Goal: Transaction & Acquisition: Purchase product/service

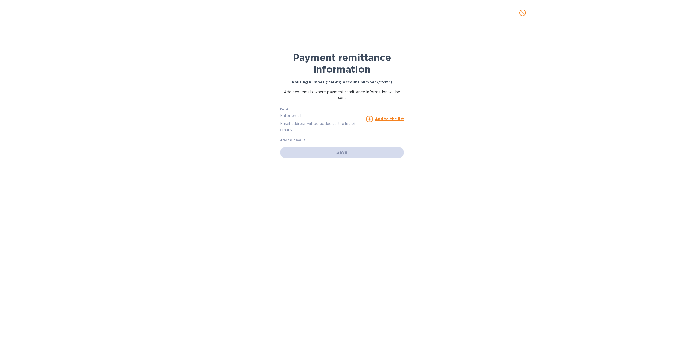
click at [313, 116] on input "text" at bounding box center [322, 116] width 84 height 8
click at [300, 115] on input "text" at bounding box center [322, 116] width 84 height 8
click at [310, 153] on div "Save" at bounding box center [342, 152] width 124 height 11
click at [295, 116] on input "text" at bounding box center [322, 116] width 84 height 8
type input "[PERSON_NAME][EMAIL_ADDRESS][DOMAIN_NAME]"
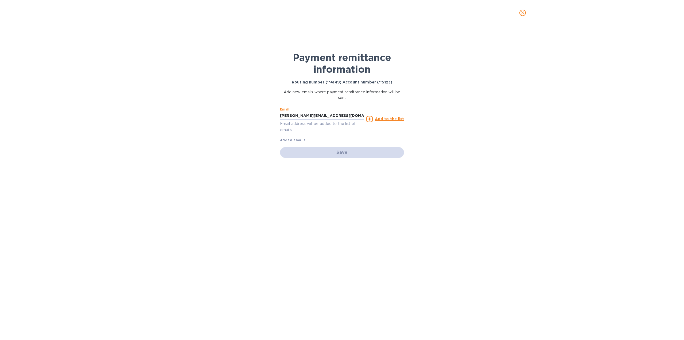
click at [389, 117] on u "Add to the list" at bounding box center [389, 119] width 29 height 4
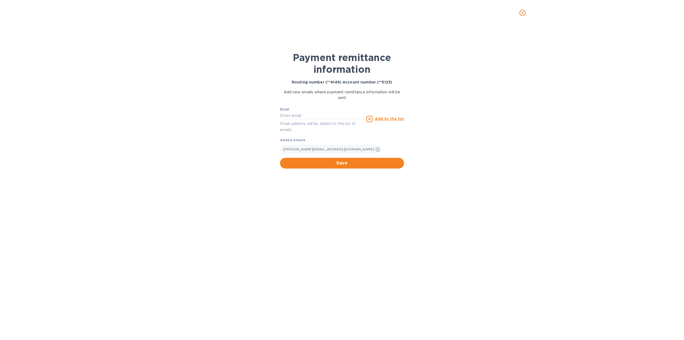
click at [320, 161] on span "Save" at bounding box center [341, 163] width 115 height 6
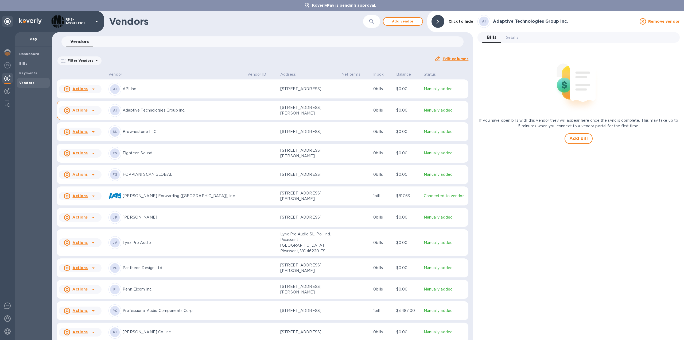
click at [81, 111] on u "Actions" at bounding box center [79, 110] width 15 height 4
click at [83, 132] on b "Add new bill" at bounding box center [86, 132] width 25 height 4
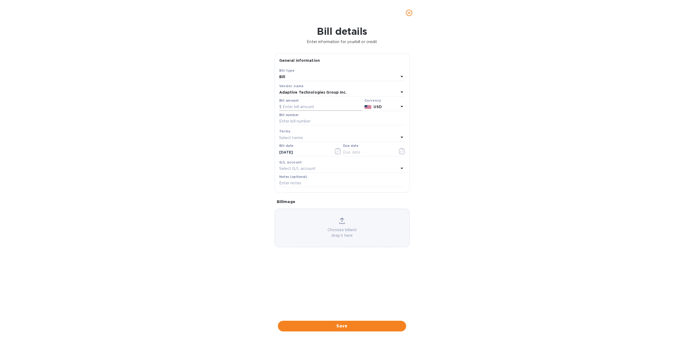
click at [308, 107] on input "text" at bounding box center [320, 107] width 83 height 8
click at [327, 106] on input "text" at bounding box center [320, 107] width 83 height 8
type input "388.00"
click at [311, 121] on input "text" at bounding box center [342, 121] width 126 height 8
click at [284, 120] on input "text" at bounding box center [342, 121] width 126 height 8
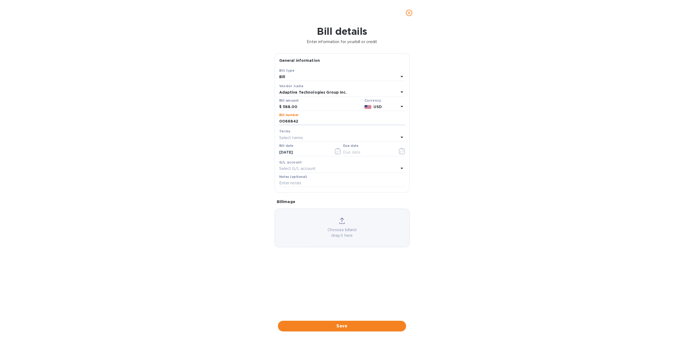
type input "0066842"
click at [221, 149] on div "Bill details Enter information for your bill or credit General information Save…" at bounding box center [342, 183] width 684 height 314
click at [404, 150] on icon "button" at bounding box center [402, 151] width 6 height 6
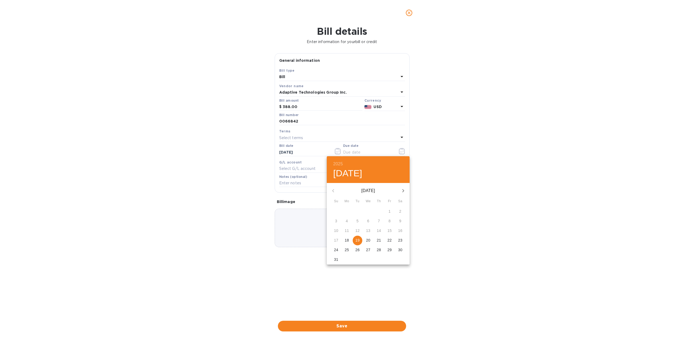
click at [356, 242] on p "19" at bounding box center [357, 239] width 4 height 5
type input "[DATE]"
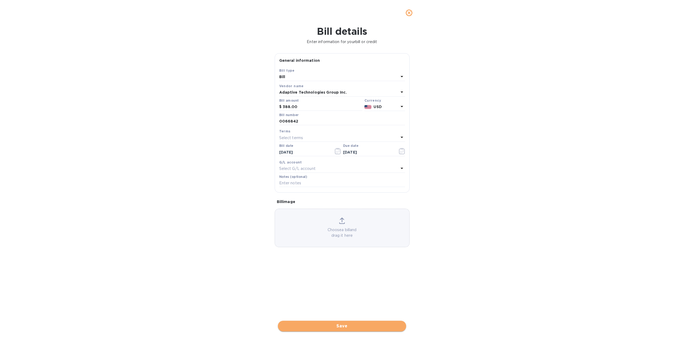
click at [362, 326] on span "Save" at bounding box center [342, 326] width 120 height 6
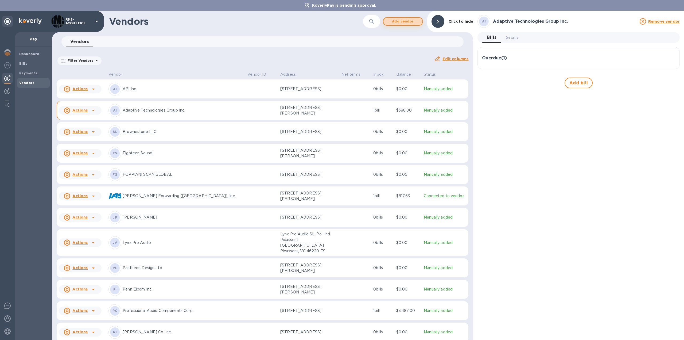
click at [405, 22] on span "Add vendor" at bounding box center [403, 21] width 30 height 6
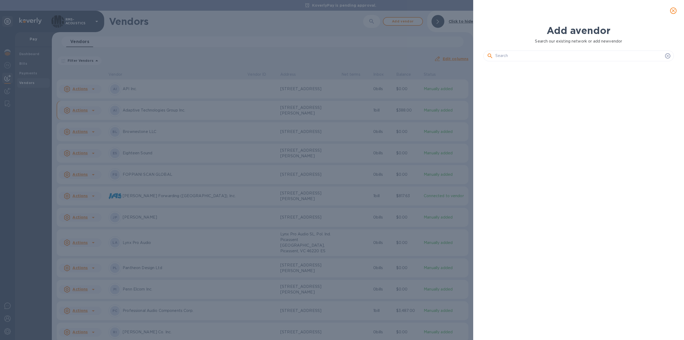
scroll to position [256, 193]
click at [519, 56] on input "text" at bounding box center [579, 56] width 168 height 8
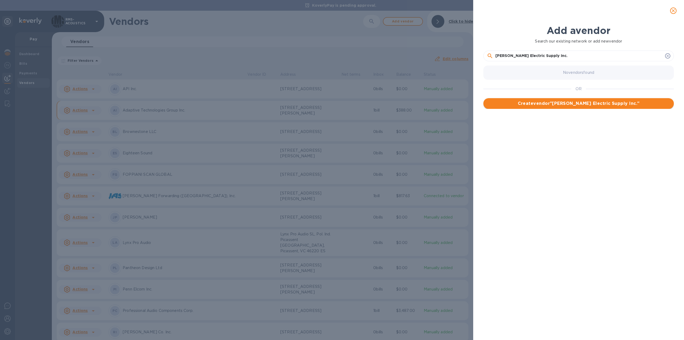
type input "[PERSON_NAME] Electric Supply Inc."
click at [560, 103] on span "Create vendor " [PERSON_NAME] Electric Supply Inc. "" at bounding box center [579, 103] width 182 height 6
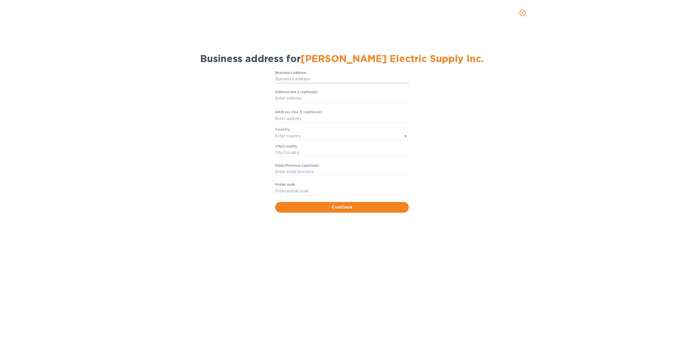
click at [317, 79] on input "Business’s аddress" at bounding box center [342, 79] width 134 height 8
paste input "[STREET_ADDRESS][PERSON_NAME]"
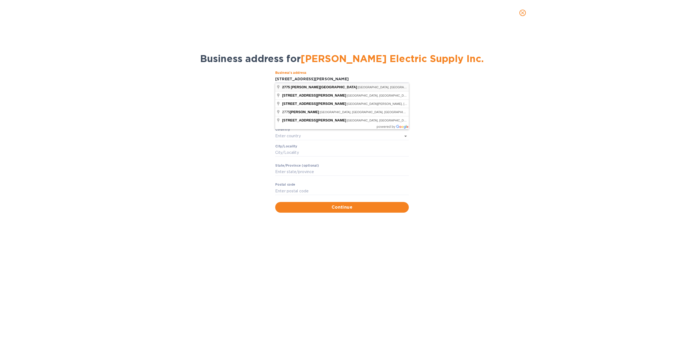
type input "[STREET_ADDRESS][PERSON_NAME]"
type input "[GEOGRAPHIC_DATA]"
type input "CA"
type input "94801"
type input "[GEOGRAPHIC_DATA]"
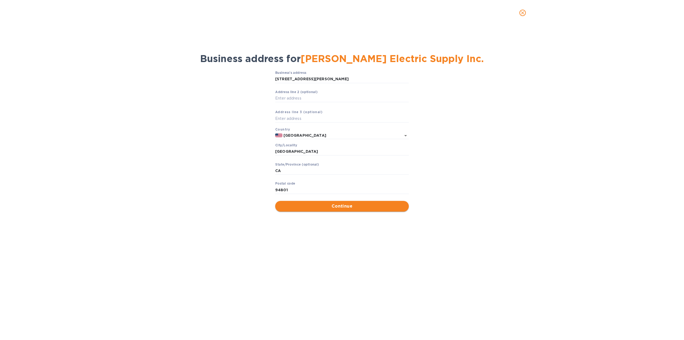
click at [318, 207] on span "Continue" at bounding box center [342, 206] width 125 height 6
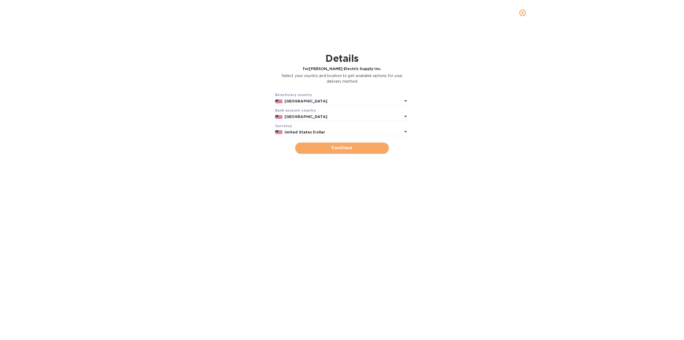
click at [361, 150] on span "Continue" at bounding box center [342, 148] width 85 height 6
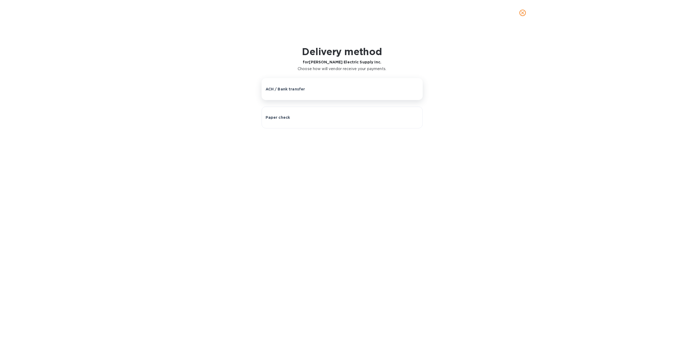
click at [298, 90] on p "ACH / Bank transfer" at bounding box center [286, 88] width 40 height 5
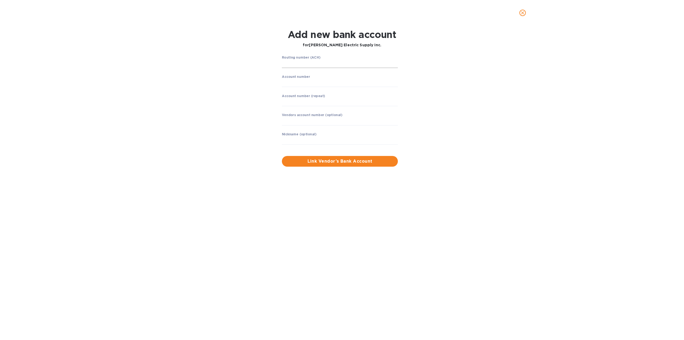
click at [317, 63] on input "string" at bounding box center [340, 64] width 116 height 8
type input "121141877"
click at [293, 85] on input "string" at bounding box center [340, 83] width 116 height 8
type input "02336261"
click at [294, 103] on input "string" at bounding box center [340, 102] width 116 height 8
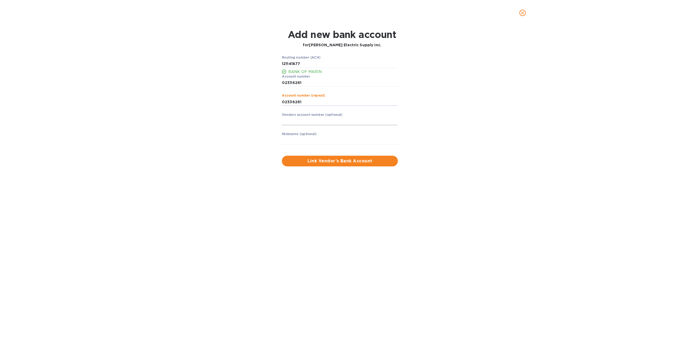
type input "02336261"
click at [294, 120] on input "text" at bounding box center [340, 121] width 116 height 8
click at [290, 101] on input "string" at bounding box center [340, 102] width 116 height 8
click at [297, 101] on input "string" at bounding box center [340, 102] width 116 height 8
click at [292, 102] on input "string" at bounding box center [340, 102] width 116 height 8
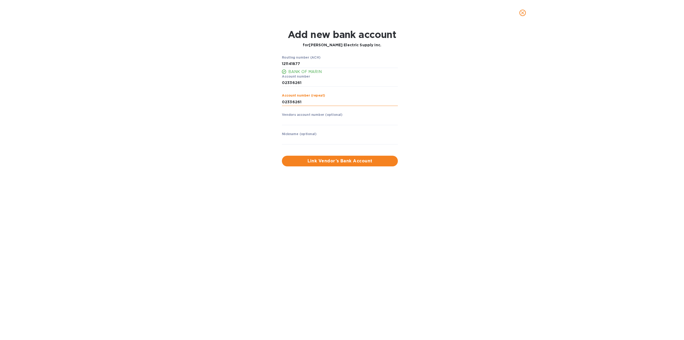
click at [302, 102] on input "string" at bounding box center [340, 102] width 116 height 8
click at [307, 141] on input "text" at bounding box center [340, 140] width 116 height 8
drag, startPoint x: 340, startPoint y: 140, endPoint x: 315, endPoint y: 140, distance: 24.3
click at [315, 140] on input "[PERSON_NAME] ELECTRIC SAN [PERSON_NAME]" at bounding box center [340, 140] width 116 height 8
type input "[PERSON_NAME] ELECTRIC [GEOGRAPHIC_DATA]"
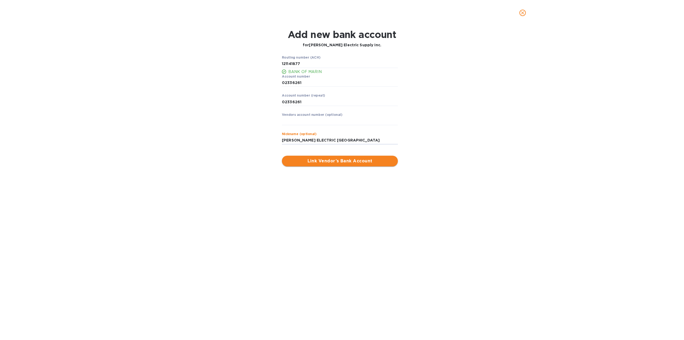
click at [342, 161] on span "Link Vendor’s Bank Account" at bounding box center [339, 161] width 107 height 6
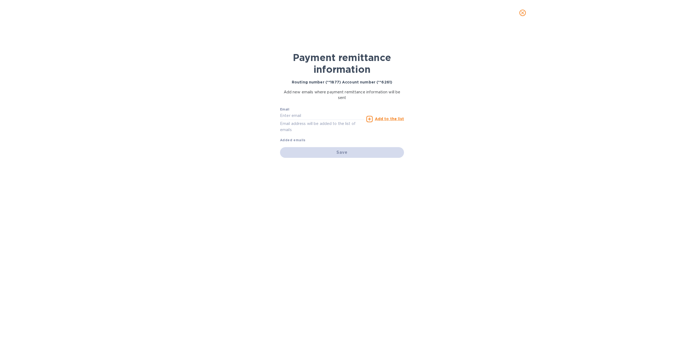
click at [190, 182] on div "Payment remittance information Routing number (**1877) Account number (**6261) …" at bounding box center [342, 183] width 684 height 314
click at [384, 117] on u "Add to the list" at bounding box center [389, 119] width 29 height 4
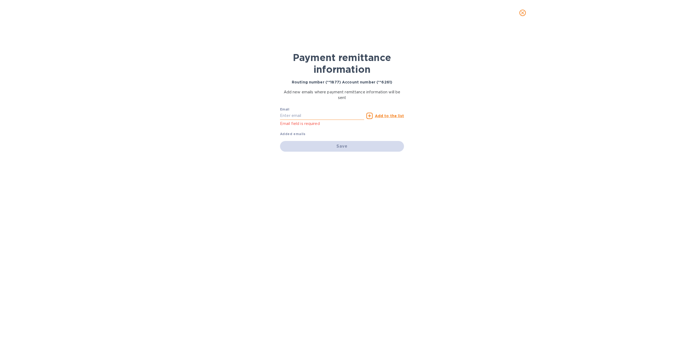
click at [311, 115] on input "text" at bounding box center [322, 116] width 84 height 8
click at [308, 117] on input "text" at bounding box center [322, 116] width 84 height 8
click at [326, 115] on input "text" at bounding box center [322, 116] width 84 height 8
type input "[PERSON_NAME][EMAIL_ADDRESS][DOMAIN_NAME]"
click at [439, 135] on div "Payment remittance information Routing number (**1877) Account number (**6261) …" at bounding box center [342, 183] width 684 height 314
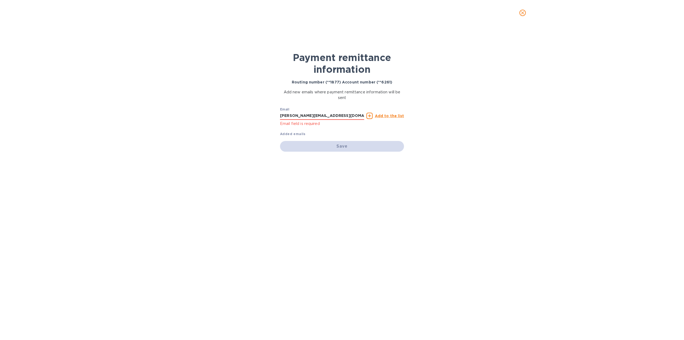
click at [395, 114] on u "Add to the list" at bounding box center [389, 116] width 29 height 4
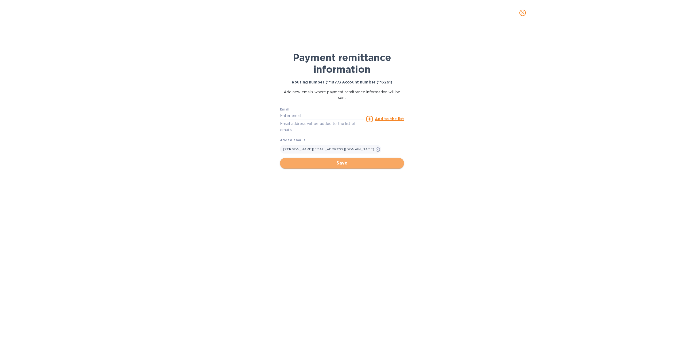
click at [338, 161] on span "Save" at bounding box center [341, 163] width 115 height 6
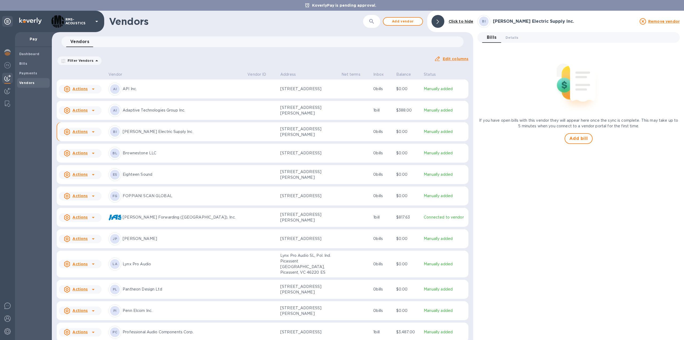
click at [92, 130] on icon at bounding box center [93, 132] width 6 height 6
click at [90, 153] on b "Add new bill" at bounding box center [86, 153] width 25 height 4
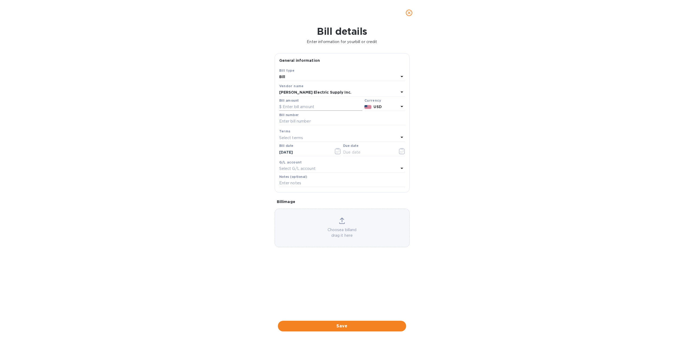
click at [303, 106] on input "text" at bounding box center [320, 107] width 83 height 8
type input "2,950.99"
click at [297, 120] on input "text" at bounding box center [342, 121] width 126 height 8
click at [316, 119] on input "text" at bounding box center [342, 121] width 126 height 8
paste input "RS29961"
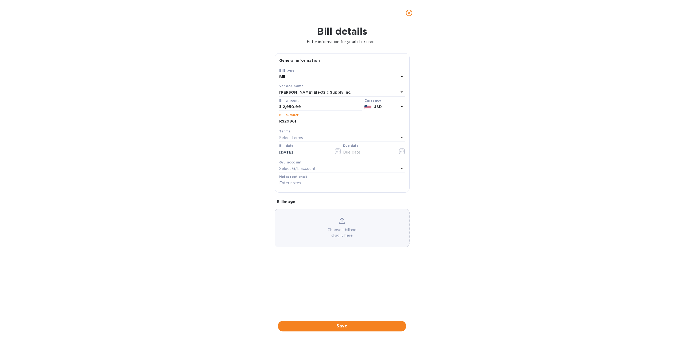
type input "RS29961"
click at [366, 153] on input "text" at bounding box center [368, 152] width 51 height 8
click at [405, 151] on button "button" at bounding box center [402, 151] width 13 height 13
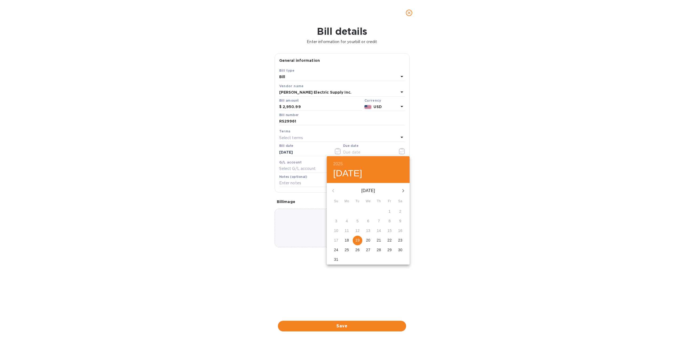
click at [359, 239] on p "19" at bounding box center [357, 239] width 4 height 5
type input "[DATE]"
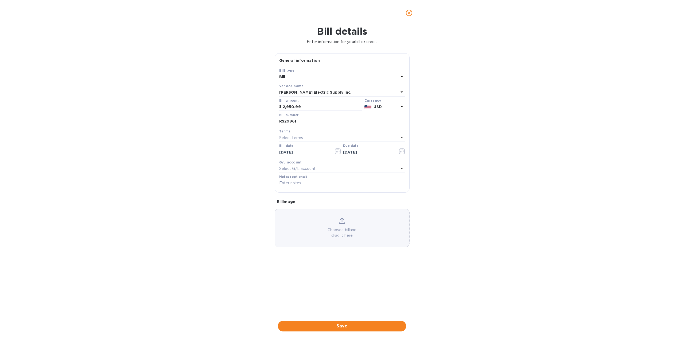
click at [437, 177] on div "Bill details Enter information for your bill or credit General information Save…" at bounding box center [342, 183] width 684 height 314
click at [346, 326] on span "Save" at bounding box center [342, 326] width 120 height 6
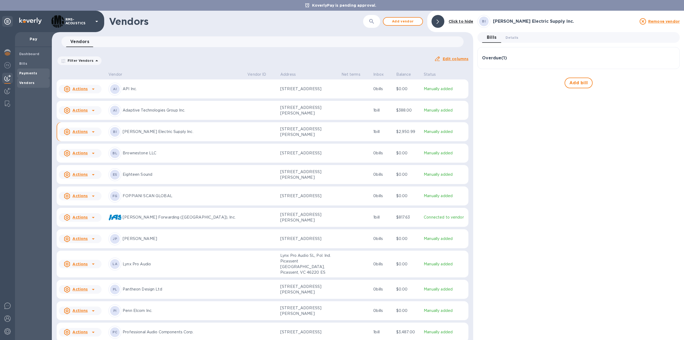
click at [29, 74] on b "Payments" at bounding box center [28, 73] width 18 height 4
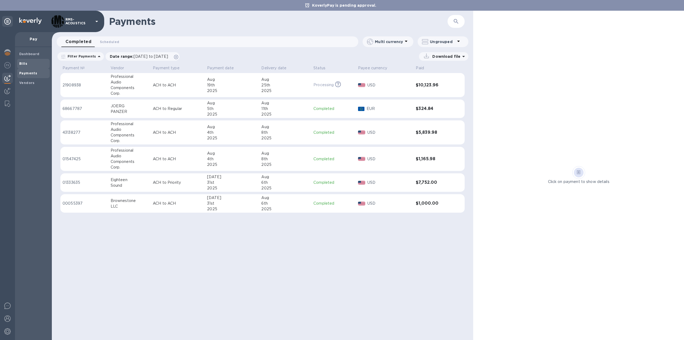
click at [26, 63] on b "Bills" at bounding box center [23, 63] width 8 height 4
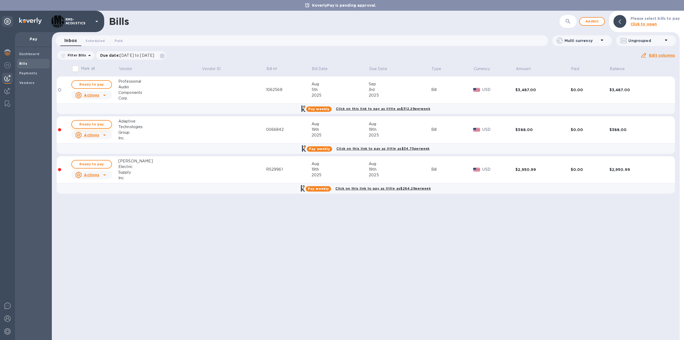
click at [92, 122] on span "Ready to pay" at bounding box center [91, 124] width 31 height 6
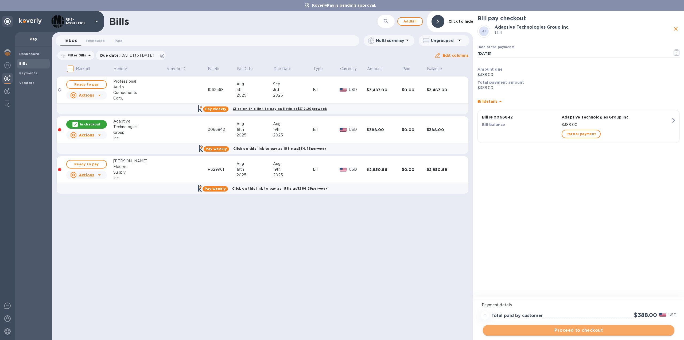
click at [589, 330] on span "Proceed to checkout" at bounding box center [578, 330] width 183 height 6
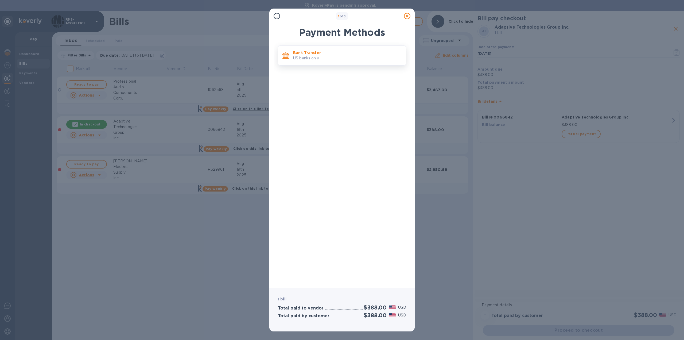
click at [302, 52] on p "Bank Transfer" at bounding box center [347, 52] width 108 height 5
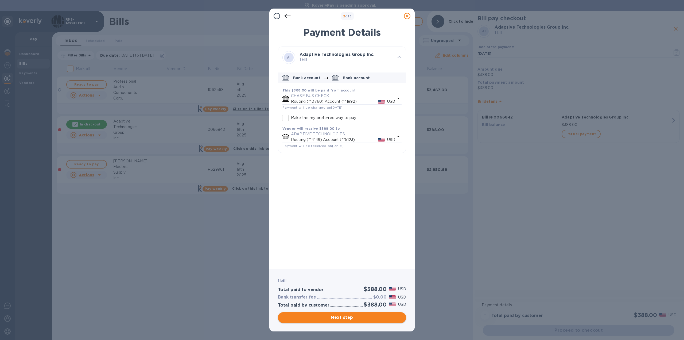
click at [360, 319] on span "Next step" at bounding box center [342, 317] width 120 height 6
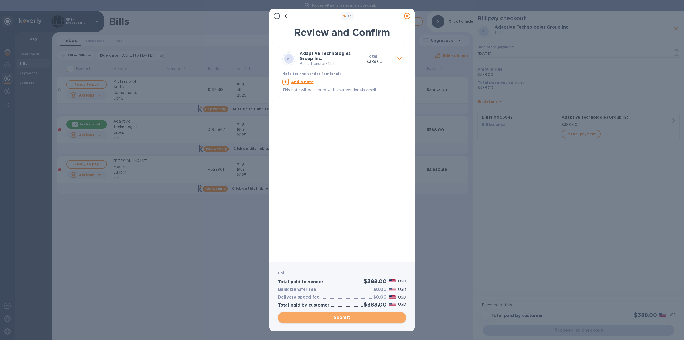
click at [348, 320] on span "Submit" at bounding box center [342, 317] width 120 height 6
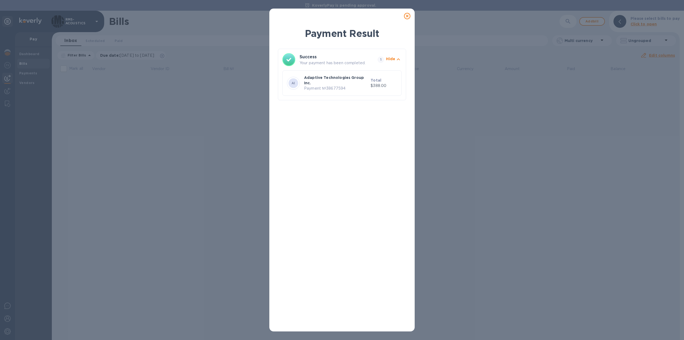
click at [408, 16] on icon at bounding box center [407, 16] width 6 height 6
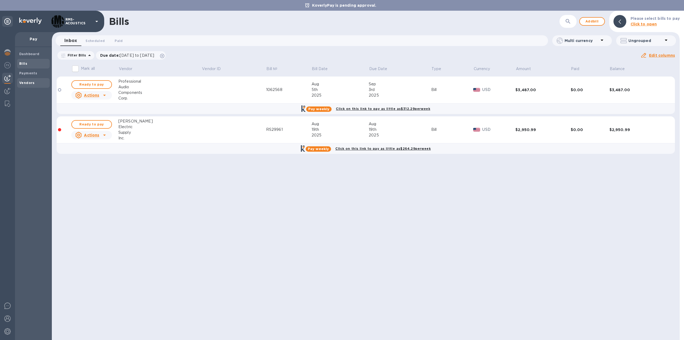
click at [28, 83] on b "Vendors" at bounding box center [26, 83] width 15 height 4
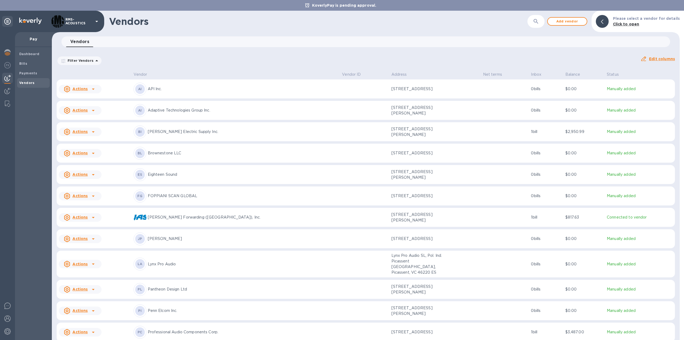
click at [91, 131] on icon at bounding box center [93, 132] width 6 height 6
click at [105, 131] on div at bounding box center [342, 170] width 684 height 340
click at [181, 133] on p "[PERSON_NAME] Electric Supply Inc." at bounding box center [243, 132] width 190 height 6
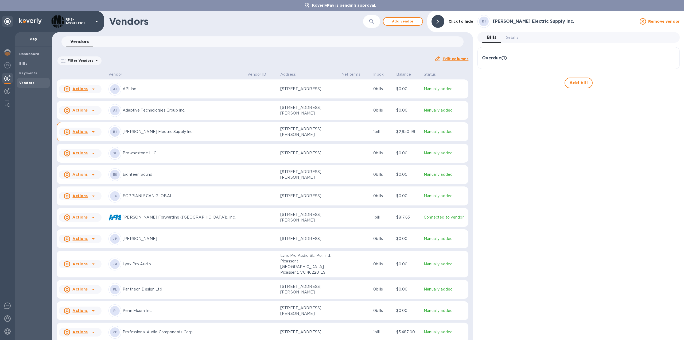
click at [91, 131] on icon at bounding box center [93, 132] width 6 height 6
click at [143, 130] on div at bounding box center [342, 170] width 684 height 340
click at [514, 36] on span "Details 0" at bounding box center [512, 38] width 13 height 6
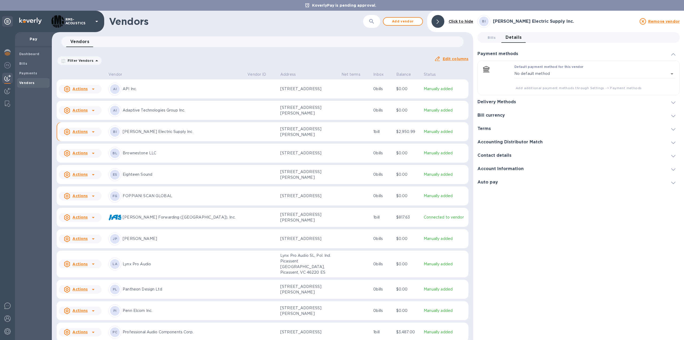
click at [500, 100] on h3 "Delivery Methods" at bounding box center [497, 101] width 38 height 5
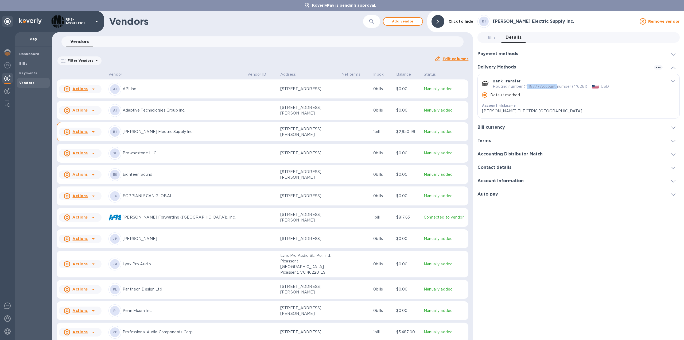
drag, startPoint x: 527, startPoint y: 86, endPoint x: 558, endPoint y: 86, distance: 31.3
click at [558, 86] on p "Routing number (**1877) Account number (**6261)" at bounding box center [540, 87] width 95 height 6
drag, startPoint x: 581, startPoint y: 86, endPoint x: 527, endPoint y: 86, distance: 54.0
click at [527, 86] on p "Routing number (**1877) Account number (**6261)" at bounding box center [540, 87] width 95 height 6
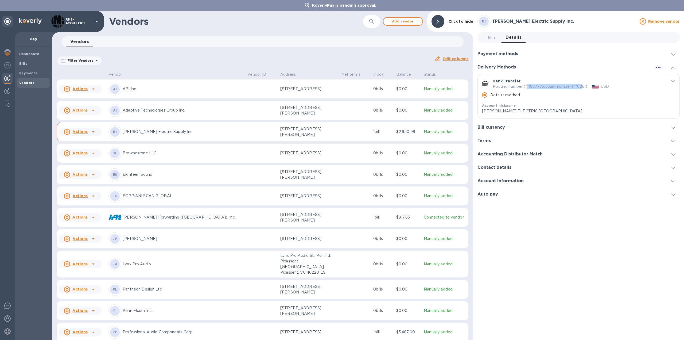
click at [534, 85] on p "Routing number (**1877) Account number (**6261)" at bounding box center [540, 87] width 95 height 6
drag, startPoint x: 531, startPoint y: 86, endPoint x: 555, endPoint y: 85, distance: 23.8
click at [554, 85] on p "Routing number (**1877) Account number (**6261)" at bounding box center [540, 87] width 95 height 6
click at [557, 85] on p "Routing number (**1877) Account number (**6261)" at bounding box center [540, 87] width 95 height 6
click at [534, 153] on h3 "Accounting Distributor Match" at bounding box center [510, 154] width 65 height 5
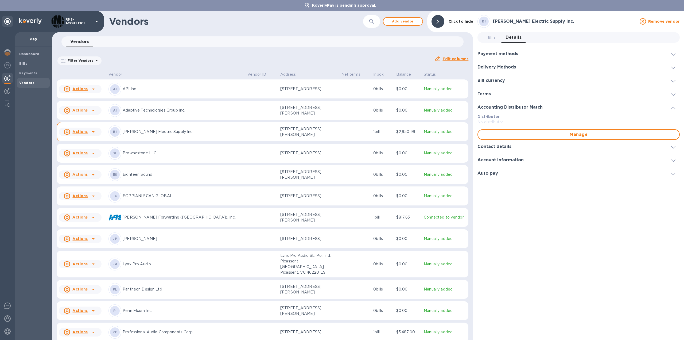
click at [526, 106] on h3 "Accounting Distributor Match" at bounding box center [510, 107] width 65 height 5
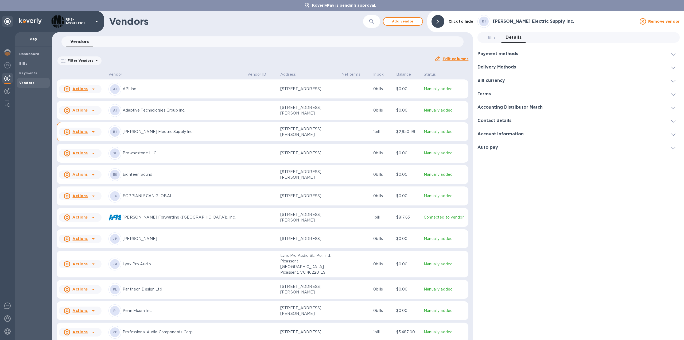
click at [494, 92] on div "Terms" at bounding box center [487, 93] width 18 height 5
click at [507, 139] on h3 "Contact details" at bounding box center [495, 139] width 34 height 5
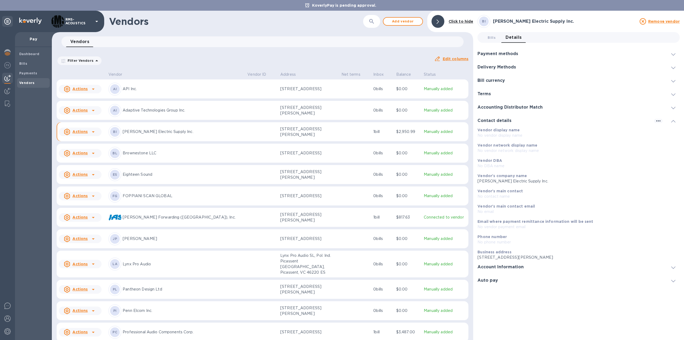
click at [510, 227] on p "No vendor payment email" at bounding box center [577, 227] width 198 height 6
click at [601, 221] on p "Email where payment remittance information will be sent" at bounding box center [577, 221] width 198 height 5
click at [513, 266] on h3 "Account Information" at bounding box center [501, 266] width 46 height 5
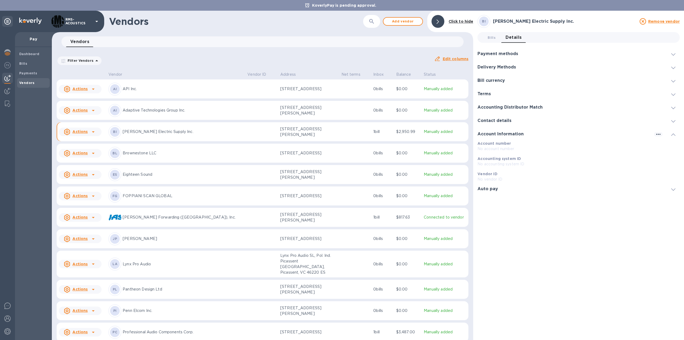
click at [504, 145] on b "Account number" at bounding box center [494, 143] width 33 height 4
click at [497, 149] on p "No account number" at bounding box center [579, 149] width 202 height 6
click at [496, 160] on b "Accounting system ID" at bounding box center [500, 158] width 44 height 4
click at [588, 119] on div "Contact details" at bounding box center [579, 120] width 202 height 13
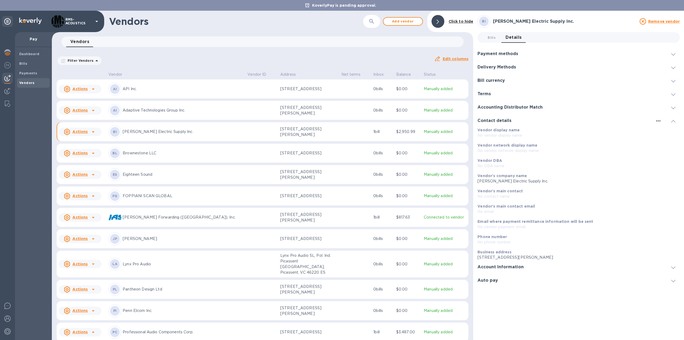
click at [659, 119] on icon "button" at bounding box center [658, 121] width 6 height 6
click at [667, 133] on p "Edit" at bounding box center [665, 131] width 8 height 5
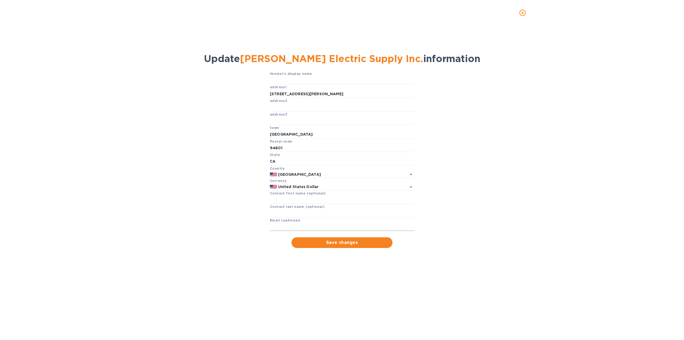
click at [300, 226] on input "text" at bounding box center [342, 227] width 144 height 8
type input "[EMAIL_ADDRESS][DOMAIN_NAME]"
click at [362, 243] on span "Save changes" at bounding box center [342, 242] width 92 height 6
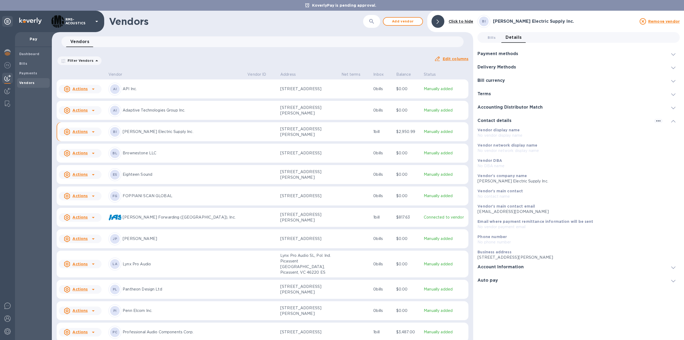
click at [457, 21] on b "Click to hide" at bounding box center [461, 21] width 25 height 4
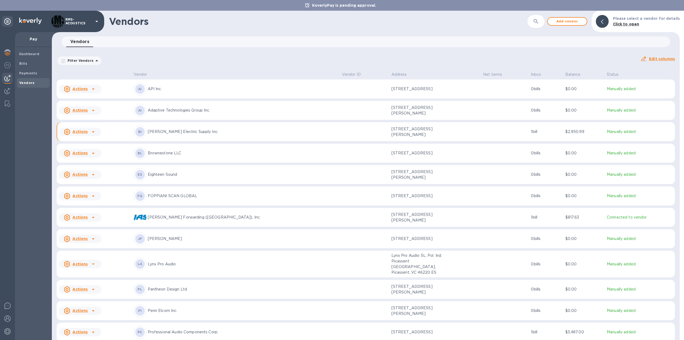
click at [84, 130] on u "Actions" at bounding box center [79, 131] width 15 height 4
click at [143, 53] on div at bounding box center [342, 170] width 684 height 340
click at [25, 63] on b "Bills" at bounding box center [23, 63] width 8 height 4
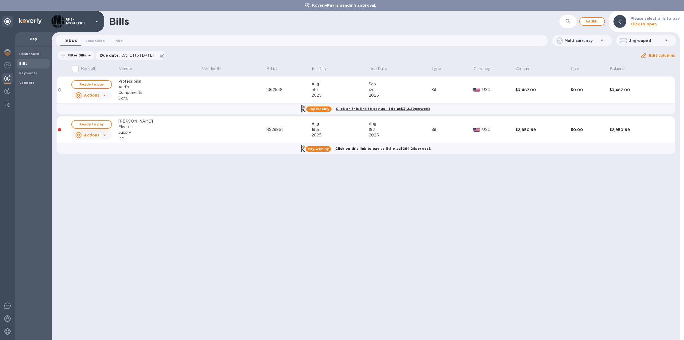
click at [104, 123] on span "Ready to pay" at bounding box center [91, 124] width 31 height 6
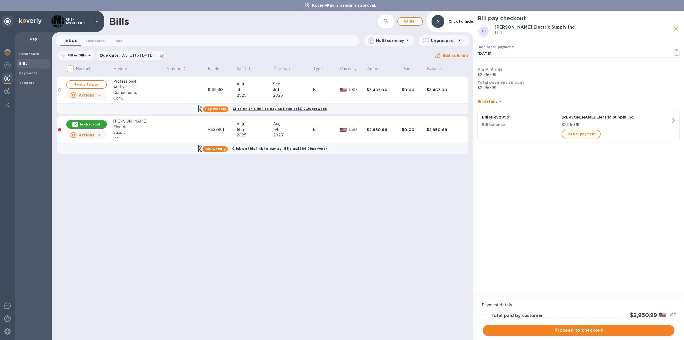
click at [607, 330] on span "Proceed to checkout" at bounding box center [578, 330] width 183 height 6
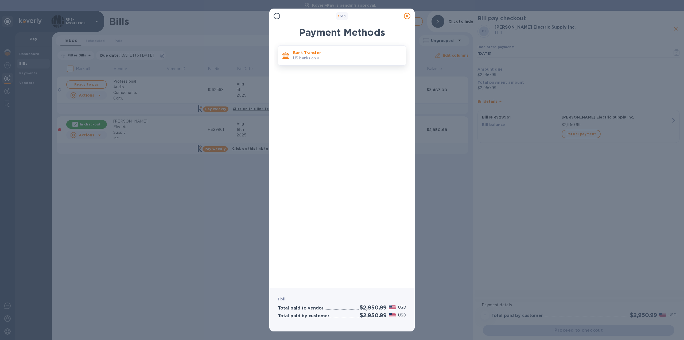
click at [312, 55] on p "Bank Transfer" at bounding box center [347, 52] width 108 height 5
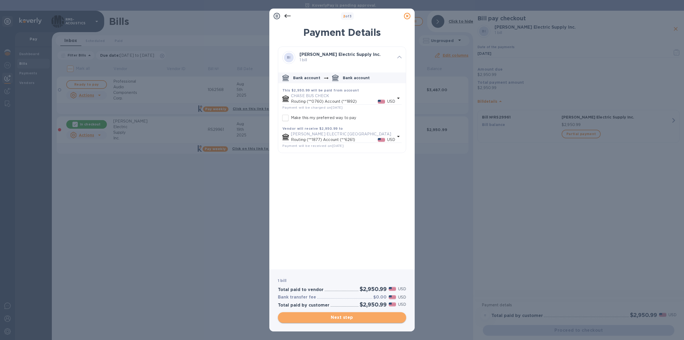
click at [348, 318] on span "Next step" at bounding box center [342, 317] width 120 height 6
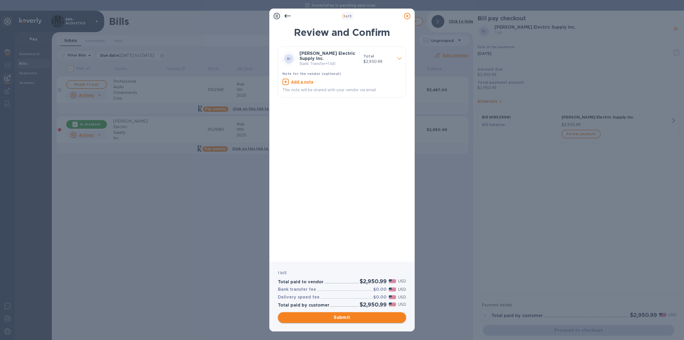
click at [357, 317] on span "Submit" at bounding box center [342, 317] width 120 height 6
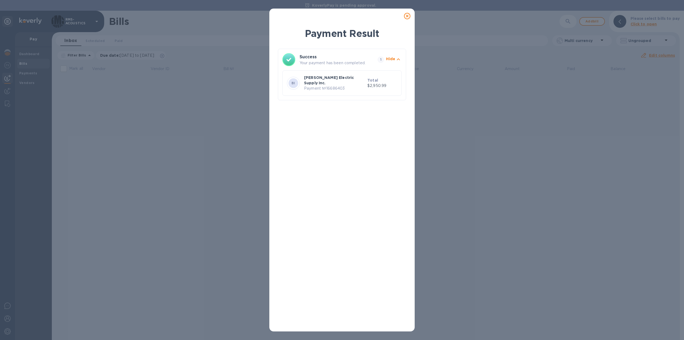
click at [408, 16] on icon at bounding box center [407, 16] width 6 height 6
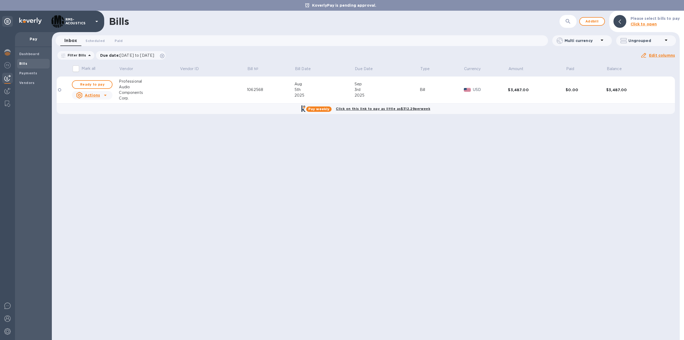
click at [193, 186] on div "Bills ​ Add bill Please select bills to pay Click to open Inbox 0 Scheduled 0 P…" at bounding box center [366, 175] width 628 height 329
click at [32, 83] on b "Vendors" at bounding box center [26, 83] width 15 height 4
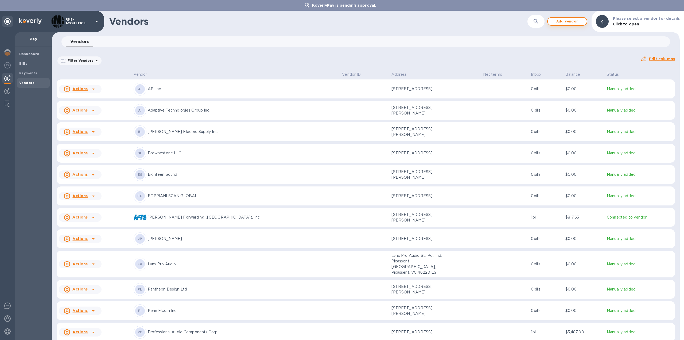
click at [568, 22] on span "Add vendor" at bounding box center [567, 21] width 30 height 6
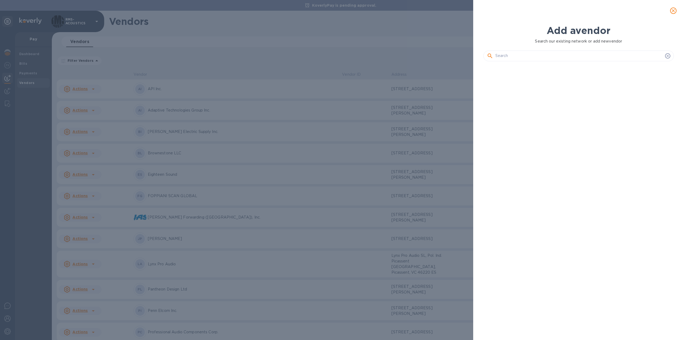
scroll to position [256, 193]
click at [523, 57] on input "text" at bounding box center [579, 56] width 168 height 8
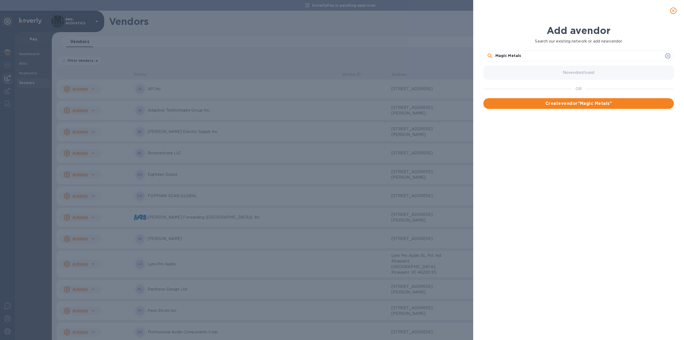
click at [537, 56] on input "Magic Metals" at bounding box center [579, 56] width 168 height 8
type input "Magic Metals Inc."
click at [576, 105] on span "Create vendor " Magic Metals Inc. "" at bounding box center [579, 103] width 182 height 6
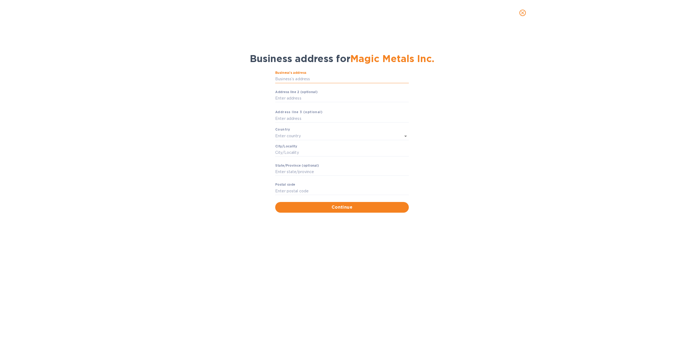
click at [308, 79] on input "Business’s аddress" at bounding box center [342, 79] width 134 height 8
paste input "text"
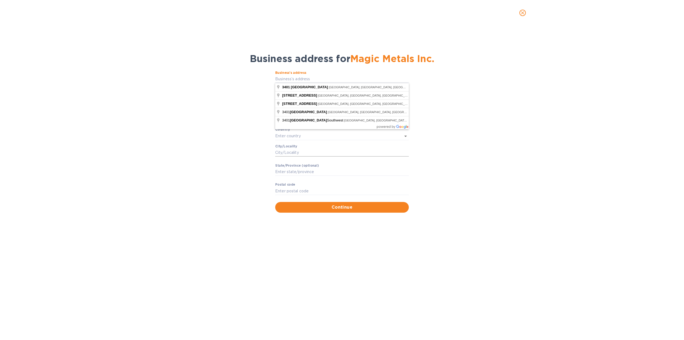
type input "[STREET_ADDRESS]"
type input "[GEOGRAPHIC_DATA]"
type input "Tacoma"
type input "WA"
type input "98421"
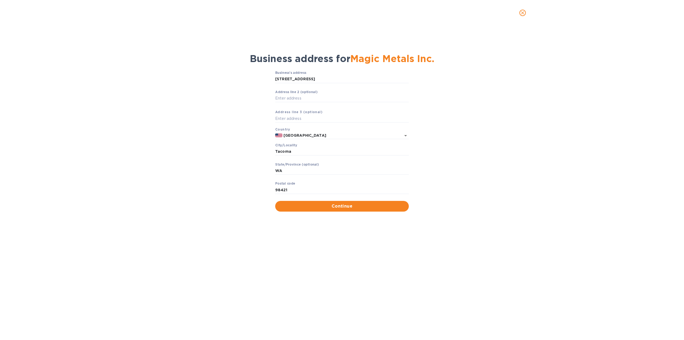
type input "[STREET_ADDRESS]"
type input "Union Gap"
type input "98903"
click at [326, 208] on span "Continue" at bounding box center [342, 206] width 125 height 6
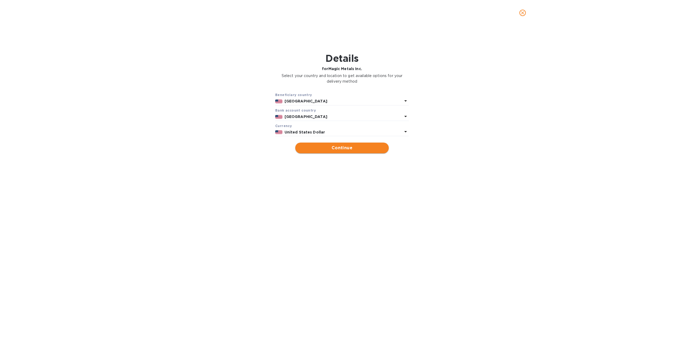
click at [352, 151] on button "Continue" at bounding box center [342, 147] width 94 height 11
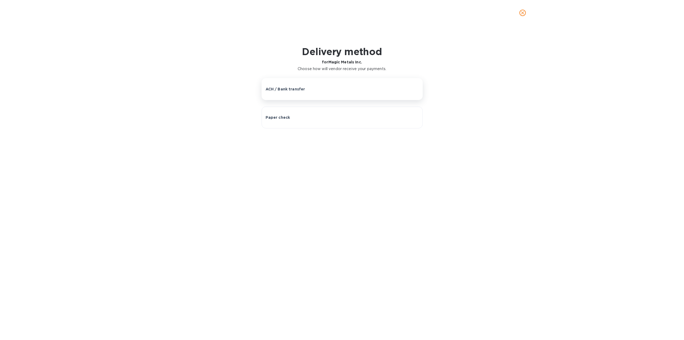
click at [292, 87] on p "ACH / Bank transfer" at bounding box center [286, 88] width 40 height 5
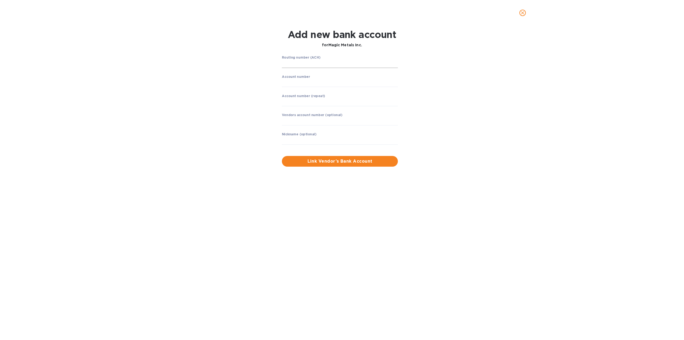
click at [315, 64] on input "string" at bounding box center [340, 64] width 116 height 8
type input "4"
type input "123205054"
click at [296, 83] on input "string" at bounding box center [340, 83] width 116 height 8
type input "7001186119"
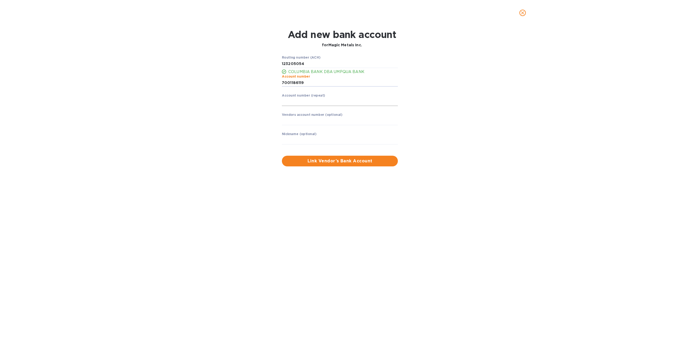
click at [296, 104] on input "string" at bounding box center [340, 102] width 116 height 8
type input "7001186119"
click at [333, 121] on input "text" at bounding box center [340, 121] width 116 height 8
click at [374, 161] on span "Link Vendor’s Bank Account" at bounding box center [339, 161] width 107 height 6
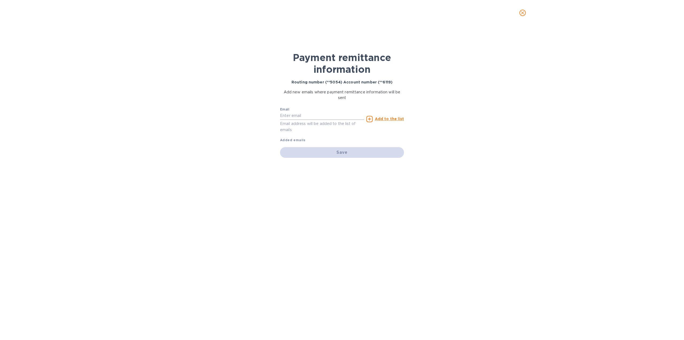
click at [306, 114] on input "text" at bounding box center [322, 116] width 84 height 8
paste input "[PERSON_NAME] <[EMAIL_ADDRESS][DOMAIN_NAME]>"
type input "[EMAIL_ADDRESS][DOMAIN_NAME]"
click at [388, 118] on u "Add to the list" at bounding box center [389, 119] width 29 height 4
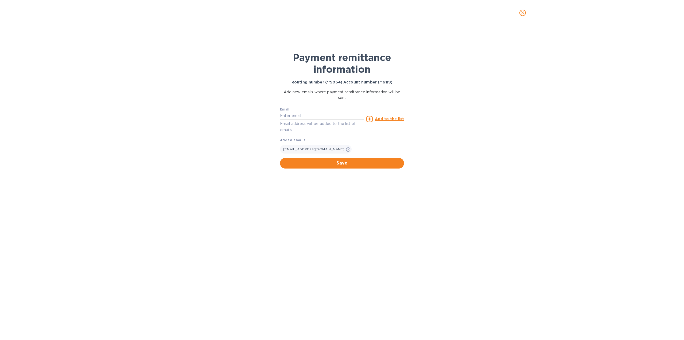
click at [316, 114] on input "text" at bounding box center [322, 116] width 84 height 8
type input "[PERSON_NAME][EMAIL_ADDRESS][DOMAIN_NAME]"
click at [419, 137] on div "Payment remittance information Routing number (**5054) Account number (**6119) …" at bounding box center [342, 183] width 684 height 314
click at [387, 116] on p "Add to the list" at bounding box center [389, 118] width 29 height 5
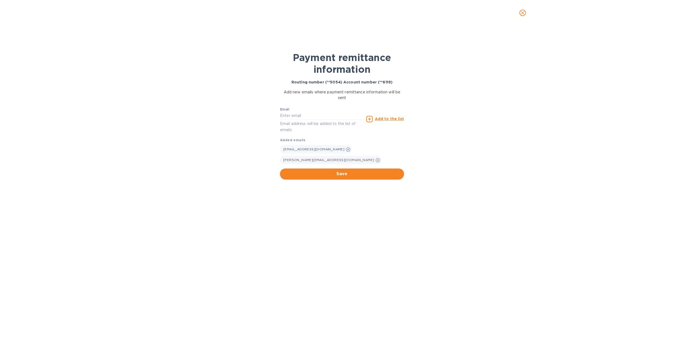
click at [370, 168] on button "Save" at bounding box center [342, 173] width 124 height 11
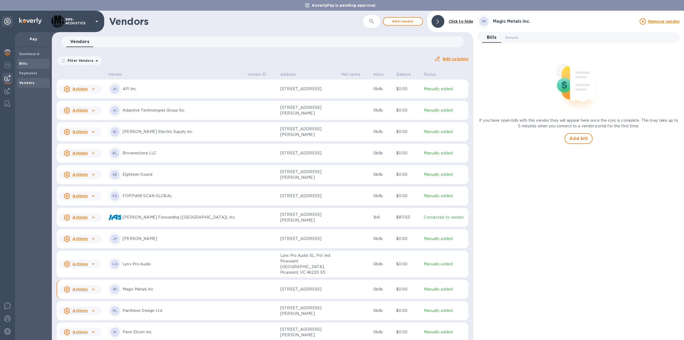
click at [22, 64] on b "Bills" at bounding box center [23, 63] width 8 height 4
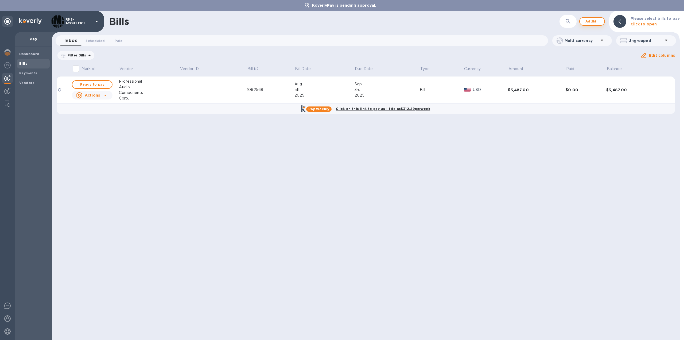
click at [596, 20] on span "Add bill" at bounding box center [592, 21] width 16 height 6
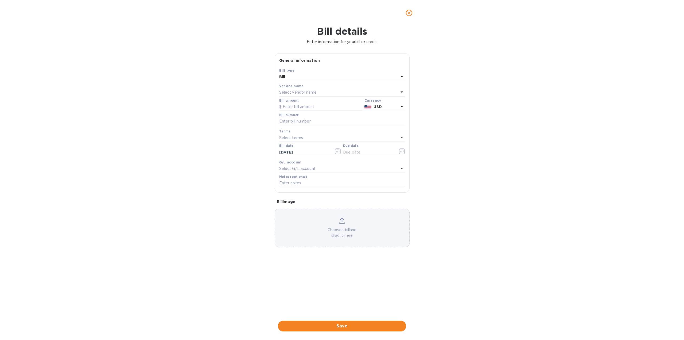
click at [302, 92] on p "Select vendor name" at bounding box center [297, 93] width 37 height 6
click at [312, 109] on input "text" at bounding box center [343, 107] width 94 height 8
type input "magic"
click at [302, 121] on p "Magic Metals Inc." at bounding box center [340, 123] width 113 height 6
click at [303, 106] on input "text" at bounding box center [320, 107] width 83 height 8
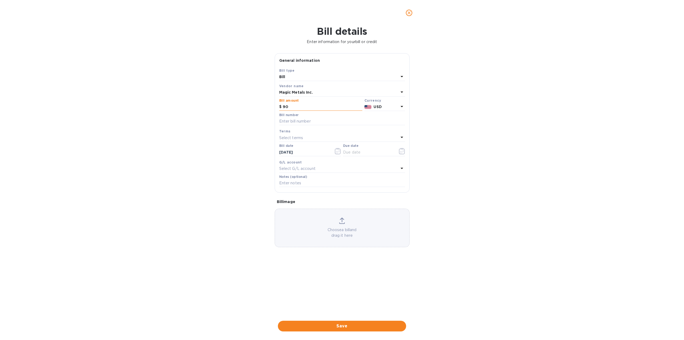
type input "9"
type input "902.08"
click at [310, 121] on input "text" at bounding box center [342, 121] width 126 height 8
type input "0"
type input "M0293662"
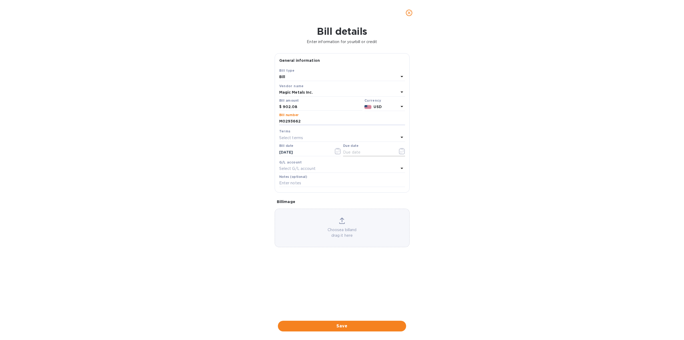
click at [357, 152] on input "text" at bounding box center [368, 152] width 51 height 8
click at [404, 149] on icon "button" at bounding box center [402, 151] width 6 height 6
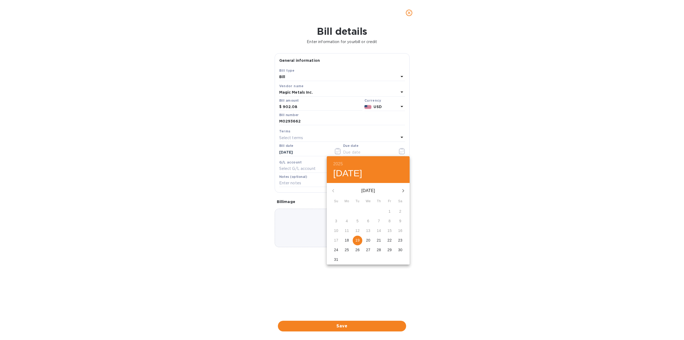
click at [357, 240] on p "19" at bounding box center [357, 239] width 4 height 5
type input "[DATE]"
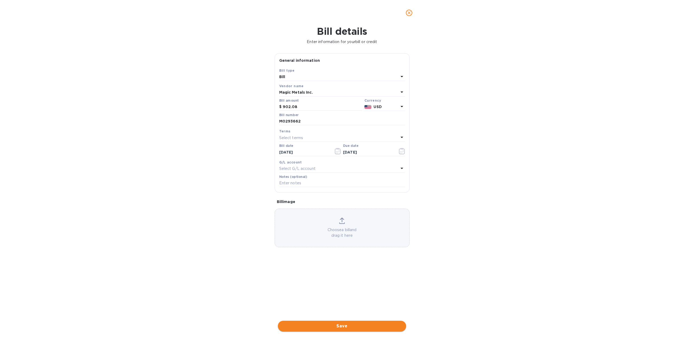
click at [348, 325] on span "Save" at bounding box center [342, 326] width 120 height 6
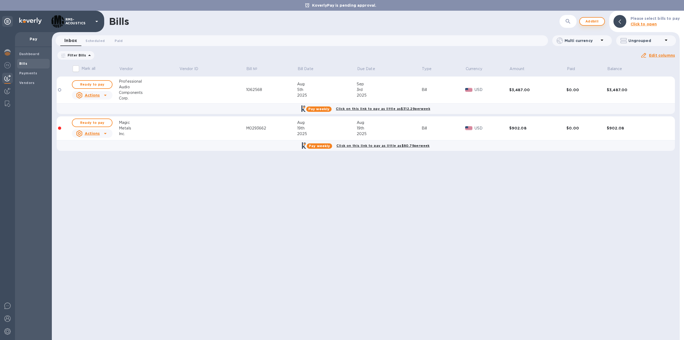
click at [599, 23] on span "Add bill" at bounding box center [592, 21] width 16 height 6
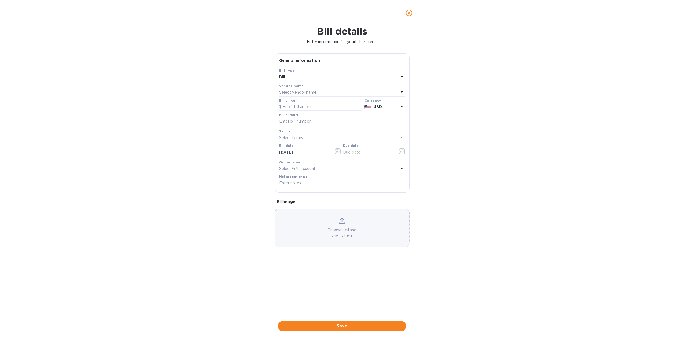
click at [324, 92] on div "Select vendor name" at bounding box center [338, 92] width 119 height 7
click at [322, 110] on input "text" at bounding box center [343, 107] width 94 height 8
type input "magic"
click at [294, 121] on p "Magic Metals Inc." at bounding box center [340, 123] width 113 height 6
click at [309, 119] on input "text" at bounding box center [342, 121] width 126 height 8
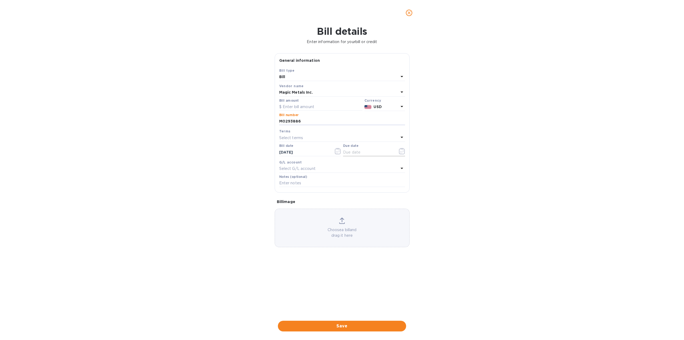
type input "M0293886"
click at [381, 152] on input "text" at bounding box center [368, 152] width 51 height 8
type input "[DATE]"
click at [346, 325] on span "Save" at bounding box center [342, 326] width 120 height 6
click at [324, 106] on input "text" at bounding box center [320, 107] width 83 height 8
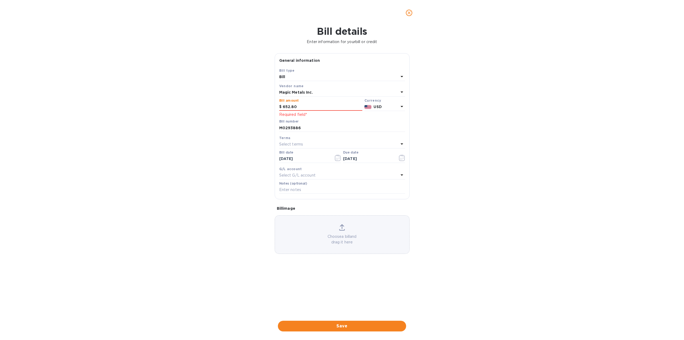
type input "652.80"
click at [435, 149] on div "Bill details Enter information for your bill or credit General information Save…" at bounding box center [342, 183] width 684 height 314
click at [377, 325] on span "Save" at bounding box center [342, 326] width 120 height 6
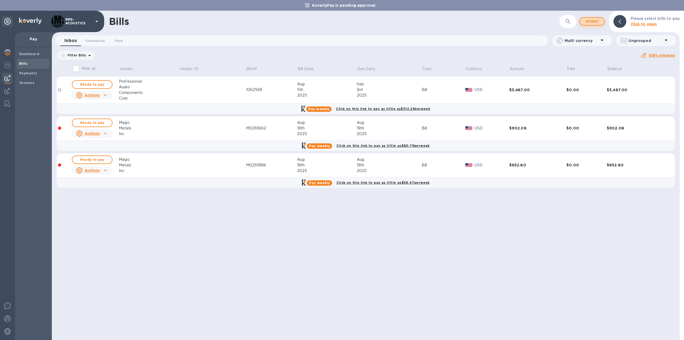
click at [593, 21] on span "Add bill" at bounding box center [592, 21] width 16 height 6
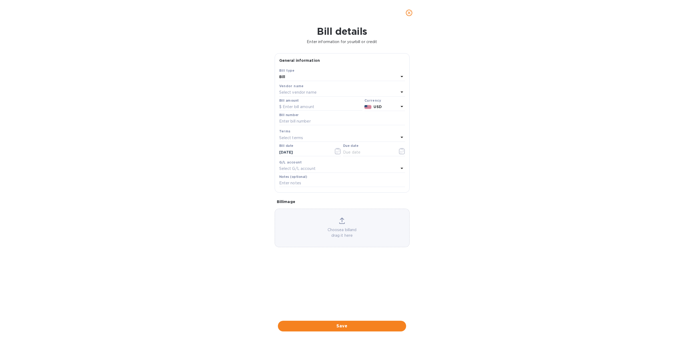
click at [301, 93] on p "Select vendor name" at bounding box center [297, 93] width 37 height 6
click at [308, 107] on input "text" at bounding box center [343, 107] width 94 height 8
type input "magic"
click at [314, 123] on p "Magic Metals Inc." at bounding box center [340, 123] width 113 height 6
click at [315, 122] on input "text" at bounding box center [342, 121] width 126 height 8
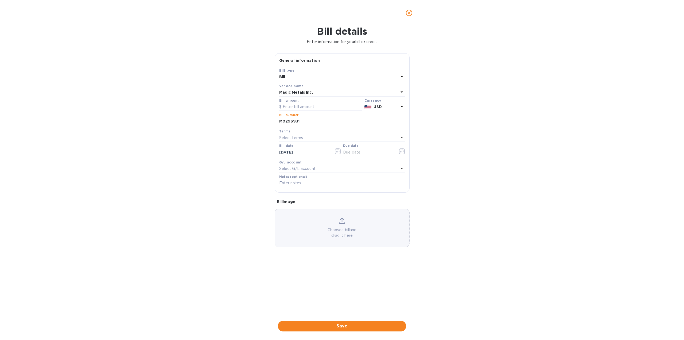
type input "M0296931"
click at [354, 153] on input "text" at bounding box center [368, 152] width 51 height 8
click at [401, 152] on icon "button" at bounding box center [402, 151] width 6 height 6
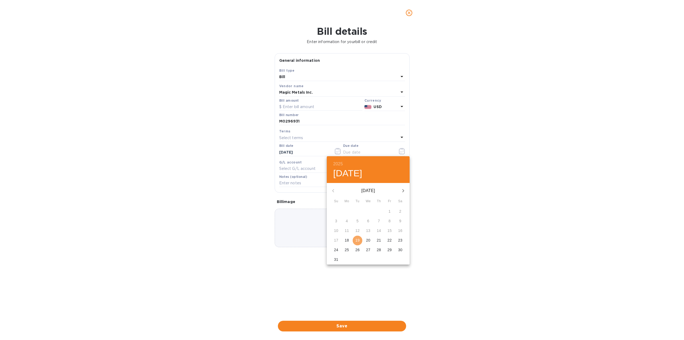
click at [357, 240] on p "19" at bounding box center [357, 239] width 4 height 5
type input "[DATE]"
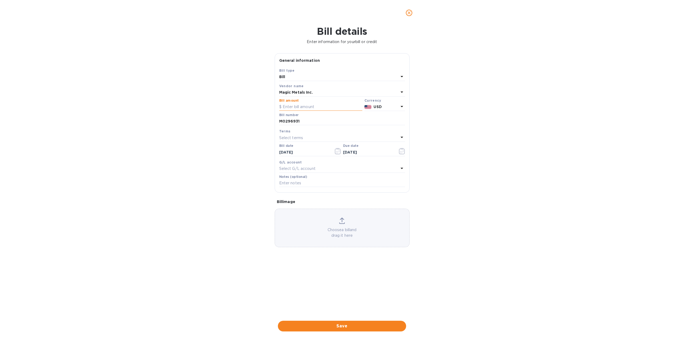
click at [294, 106] on input "text" at bounding box center [320, 107] width 83 height 8
type input "224.72"
click at [438, 151] on div "Bill details Enter information for your bill or credit General information Save…" at bounding box center [342, 183] width 684 height 314
click at [344, 327] on span "Save" at bounding box center [342, 326] width 120 height 6
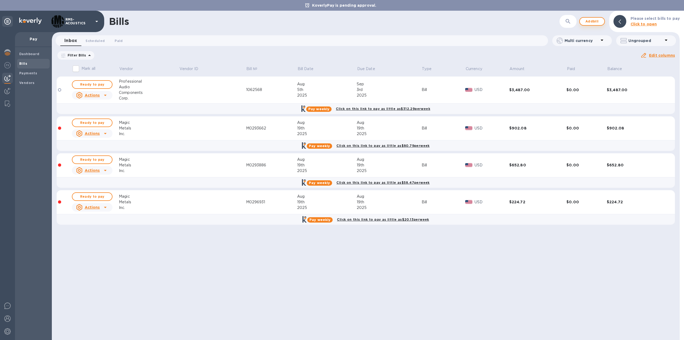
click at [592, 20] on span "Add bill" at bounding box center [592, 21] width 16 height 6
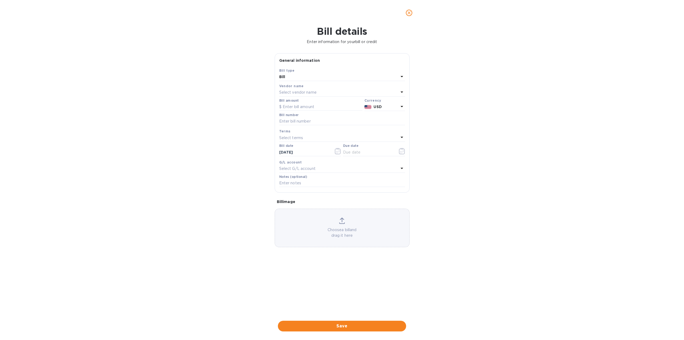
click at [307, 91] on p "Select vendor name" at bounding box center [297, 93] width 37 height 6
click at [309, 108] on input "text" at bounding box center [343, 107] width 94 height 8
type input "mag"
click at [306, 123] on p "Magic Metals Inc." at bounding box center [340, 123] width 113 height 6
click at [307, 123] on input "text" at bounding box center [342, 121] width 126 height 8
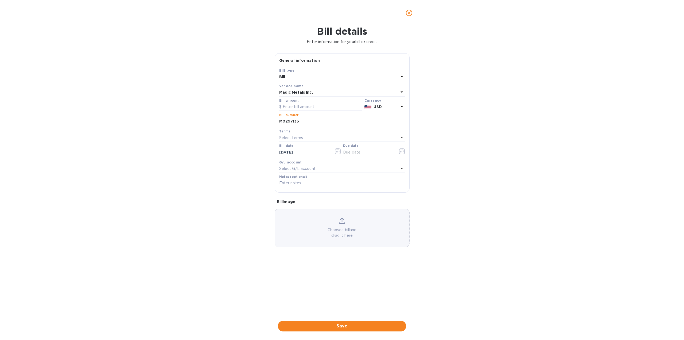
type input "M0297135"
click at [359, 152] on input "text" at bounding box center [368, 152] width 51 height 8
click at [401, 150] on icon "button" at bounding box center [402, 151] width 6 height 6
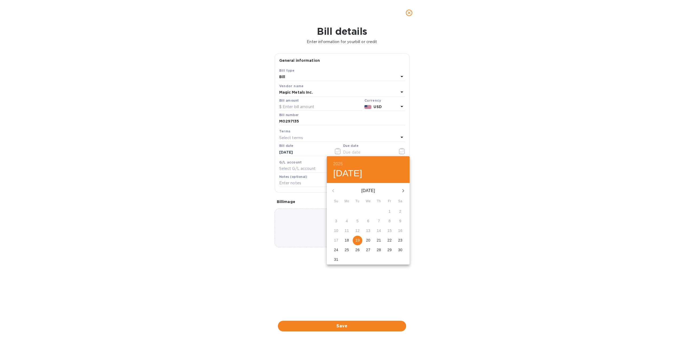
click at [359, 238] on p "19" at bounding box center [357, 239] width 4 height 5
type input "[DATE]"
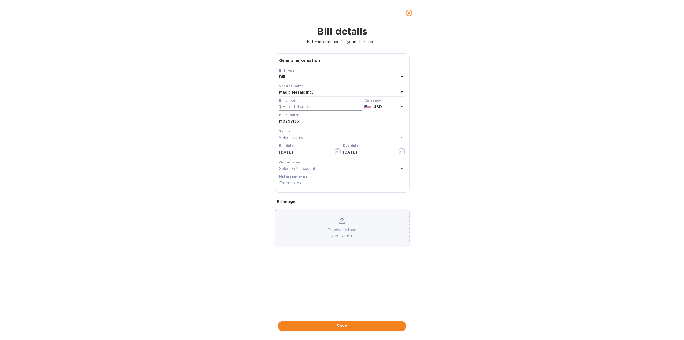
click at [313, 109] on input "text" at bounding box center [320, 107] width 83 height 8
type input "1,123.60"
click at [417, 195] on div "Bill details Enter information for your bill or credit General information Save…" at bounding box center [342, 183] width 684 height 314
click at [362, 327] on span "Save" at bounding box center [342, 326] width 120 height 6
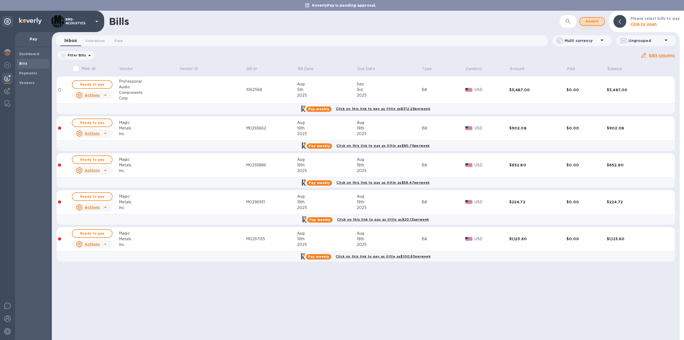
click at [596, 21] on span "Add bill" at bounding box center [592, 21] width 16 height 6
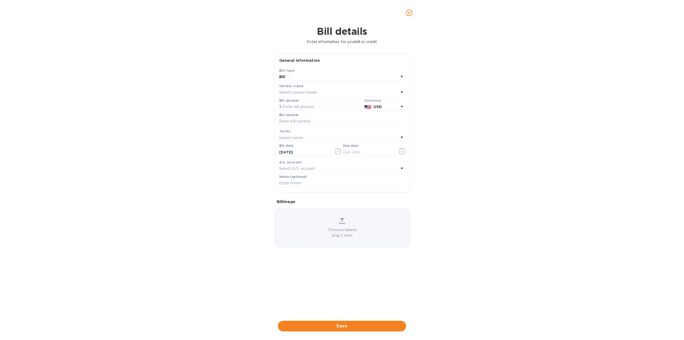
click at [331, 90] on div "Select vendor name" at bounding box center [338, 92] width 119 height 7
click at [317, 109] on input "text" at bounding box center [343, 107] width 94 height 8
type input "magic"
click at [306, 123] on p "Magic Metals Inc." at bounding box center [340, 123] width 113 height 6
click at [320, 119] on input "text" at bounding box center [342, 121] width 126 height 8
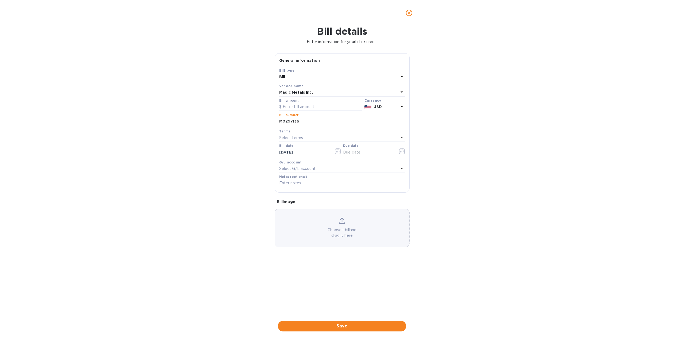
type input "M0297136"
click at [444, 146] on div "Bill details Enter information for your bill or credit General information Save…" at bounding box center [342, 183] width 684 height 314
click at [402, 150] on icon "button" at bounding box center [402, 151] width 6 height 6
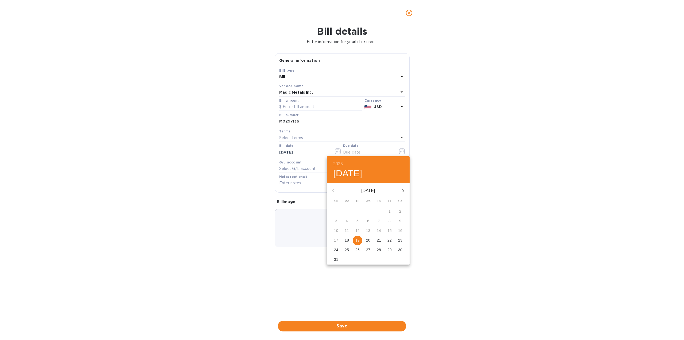
click at [358, 238] on p "19" at bounding box center [357, 239] width 4 height 5
type input "[DATE]"
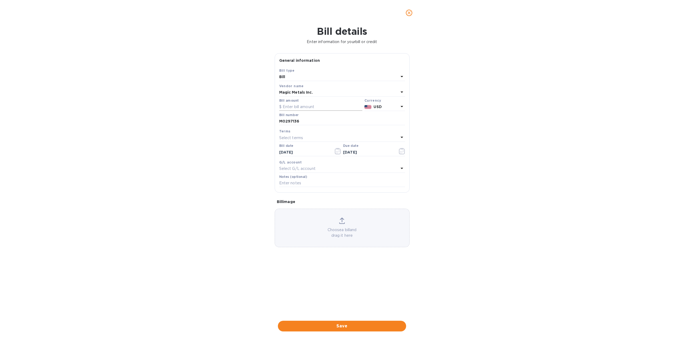
click at [291, 105] on input "text" at bounding box center [320, 107] width 83 height 8
type input "3,086.40"
click at [456, 149] on div "Bill details Enter information for your bill or credit General information Save…" at bounding box center [342, 183] width 684 height 314
click at [346, 325] on span "Save" at bounding box center [342, 326] width 120 height 6
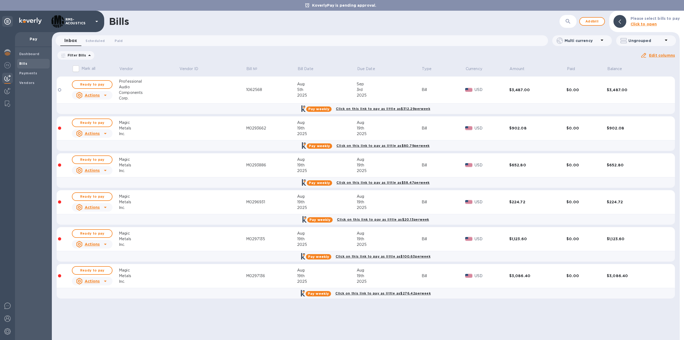
click at [101, 133] on div at bounding box center [105, 133] width 9 height 9
click at [101, 133] on div at bounding box center [342, 170] width 684 height 340
click at [104, 121] on span "Ready to pay" at bounding box center [92, 122] width 31 height 6
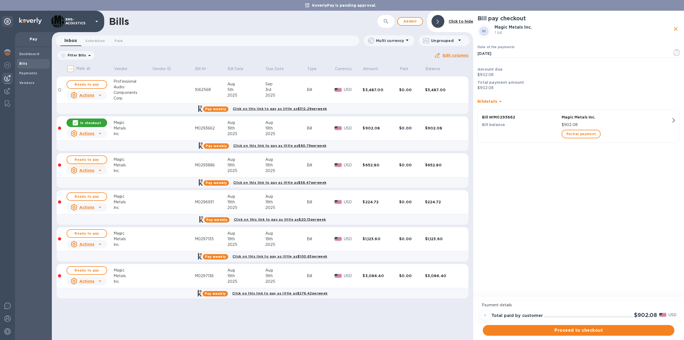
click at [91, 159] on span "Ready to pay" at bounding box center [86, 159] width 31 height 6
click at [97, 196] on span "Ready to pay" at bounding box center [86, 196] width 31 height 6
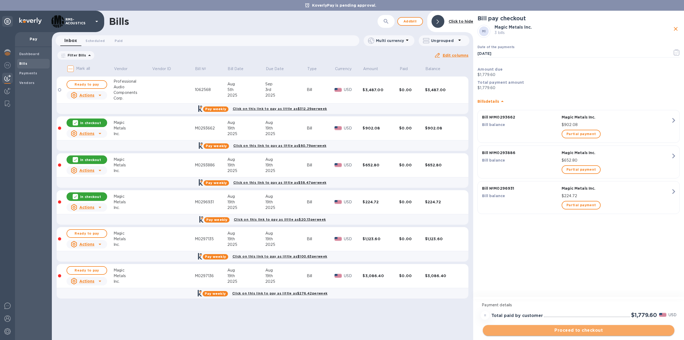
click at [577, 330] on span "Proceed to checkout" at bounding box center [578, 330] width 183 height 6
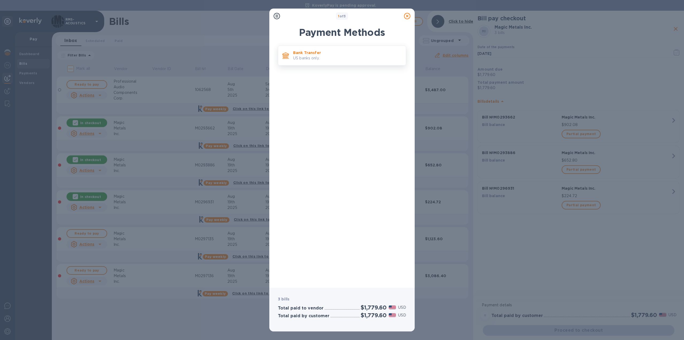
click at [308, 54] on p "Bank Transfer" at bounding box center [347, 52] width 108 height 5
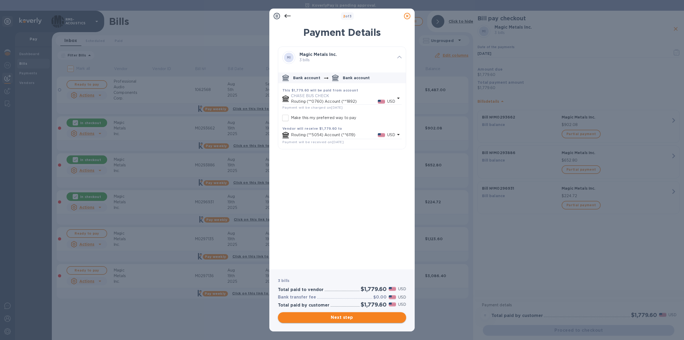
click at [358, 319] on span "Next step" at bounding box center [342, 317] width 120 height 6
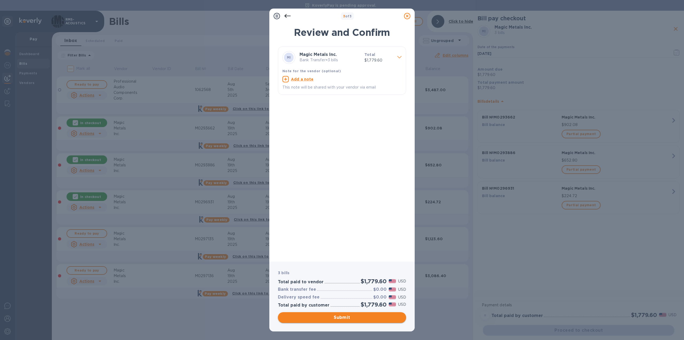
click at [367, 317] on span "Submit" at bounding box center [342, 317] width 120 height 6
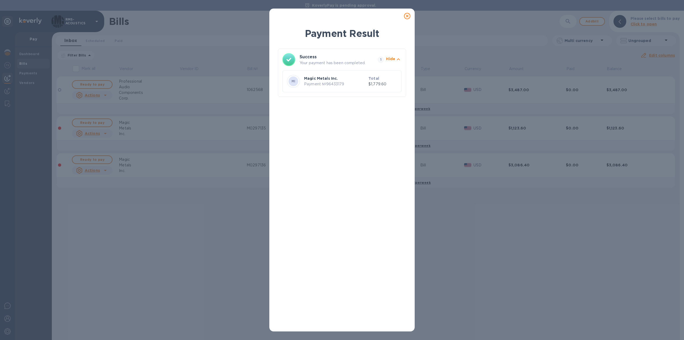
click at [406, 17] on icon at bounding box center [407, 16] width 6 height 6
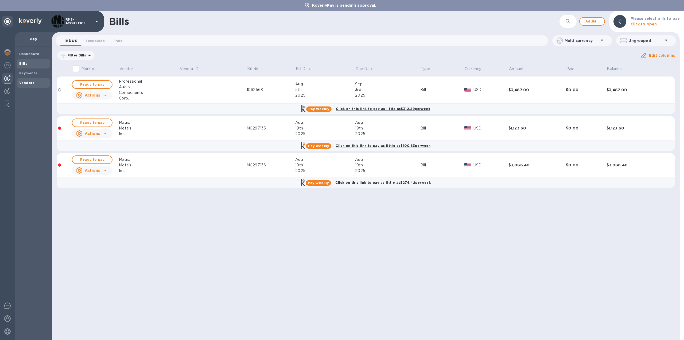
click at [29, 81] on b "Vendors" at bounding box center [26, 83] width 15 height 4
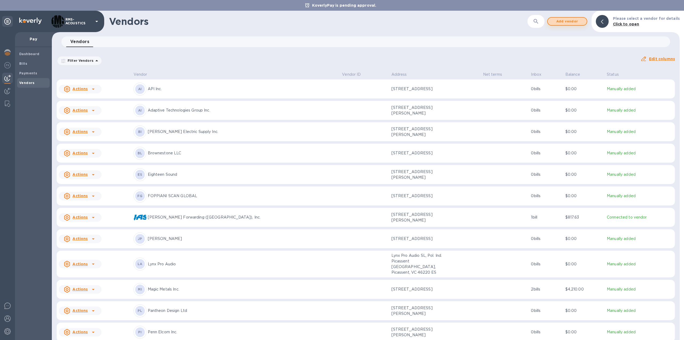
click at [571, 21] on span "Add vendor" at bounding box center [567, 21] width 30 height 6
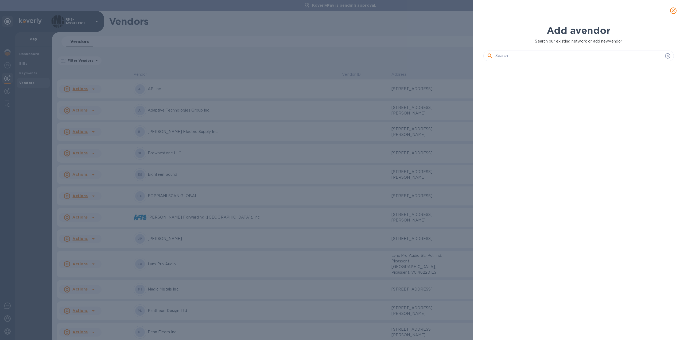
scroll to position [256, 193]
click at [510, 51] on div at bounding box center [578, 56] width 191 height 11
click at [513, 59] on input "text" at bounding box center [579, 56] width 168 height 8
click at [568, 51] on div at bounding box center [578, 56] width 191 height 11
click at [567, 52] on input "text" at bounding box center [579, 56] width 168 height 8
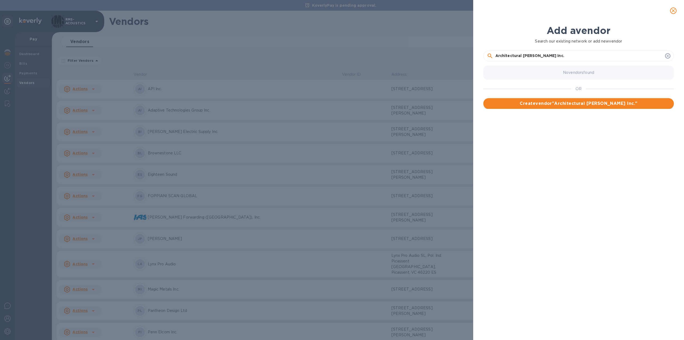
type input "Architectural [PERSON_NAME] Inc."
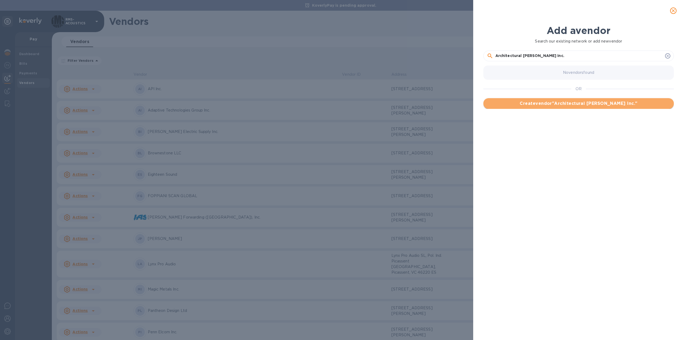
click at [561, 102] on span "Create vendor " Architectural [PERSON_NAME] Inc. "" at bounding box center [579, 103] width 182 height 6
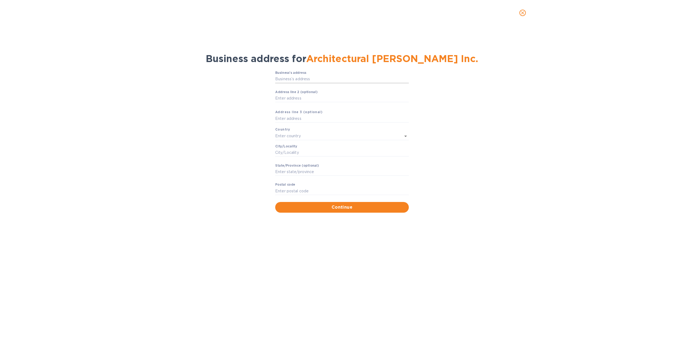
click at [337, 79] on input "Business’s аddress" at bounding box center [342, 79] width 134 height 8
click at [254, 83] on div "Business’s аddress [STREET_ADDRESS] ​ Аddress line 2 (optional) ​ Аddress line …" at bounding box center [342, 142] width 670 height 148
click at [308, 79] on input "[STREET_ADDRESS]" at bounding box center [342, 79] width 134 height 8
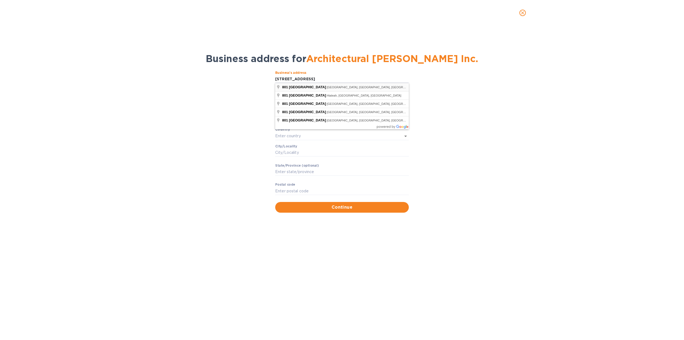
type input "[STREET_ADDRESS]"
type input "[GEOGRAPHIC_DATA]"
type input "Tacoma"
type input "WA"
type input "98421"
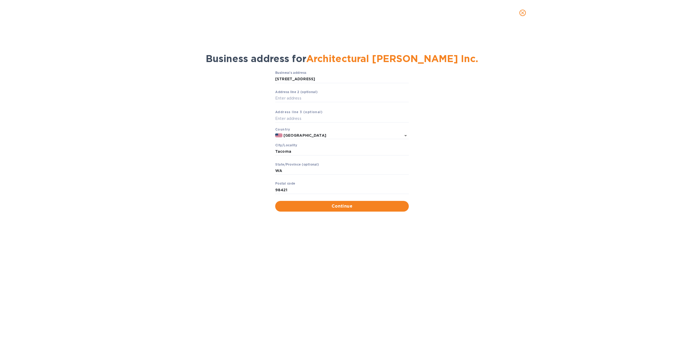
click at [221, 133] on div "Business’s аddress [STREET_ADDRESS] ​ Аddress line 2 (optional) ​ Аddress line …" at bounding box center [342, 141] width 670 height 147
click at [318, 207] on span "Continue" at bounding box center [342, 206] width 125 height 6
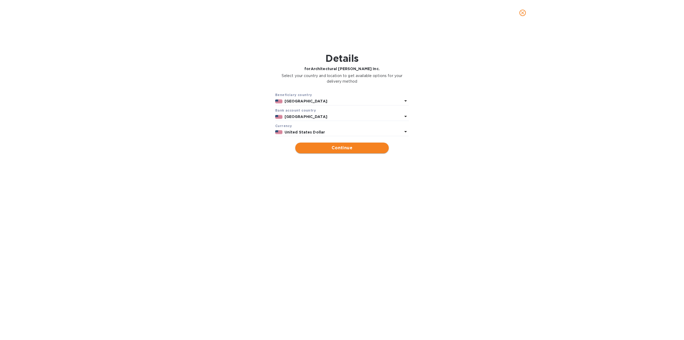
click at [325, 148] on span "Continue" at bounding box center [342, 148] width 85 height 6
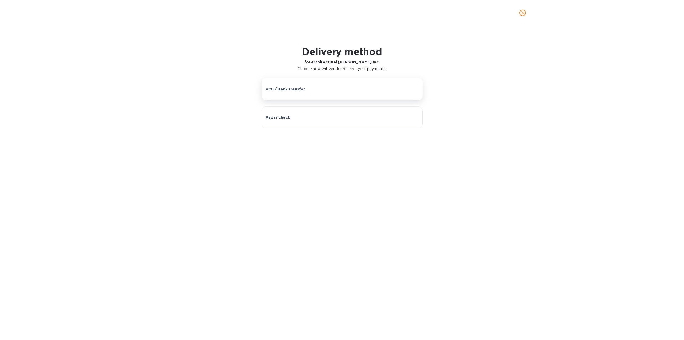
click at [307, 87] on div "ACH / Bank transfer" at bounding box center [342, 88] width 153 height 5
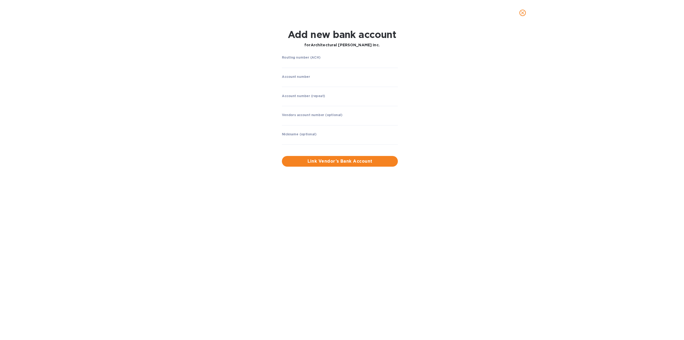
click at [304, 69] on p "​" at bounding box center [340, 72] width 116 height 6
click at [305, 67] on input "string" at bounding box center [340, 64] width 116 height 8
click at [344, 64] on input "string" at bounding box center [340, 64] width 116 height 8
click at [293, 63] on input "string" at bounding box center [340, 64] width 116 height 8
click at [306, 82] on input "string" at bounding box center [340, 83] width 116 height 8
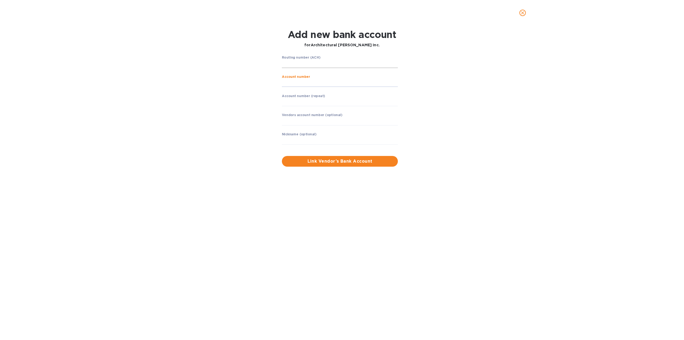
click at [296, 63] on input "string" at bounding box center [340, 64] width 116 height 8
click at [305, 65] on input "string" at bounding box center [340, 64] width 116 height 8
type input "022000046"
click at [306, 85] on input "string" at bounding box center [340, 83] width 116 height 8
type input "9858314256"
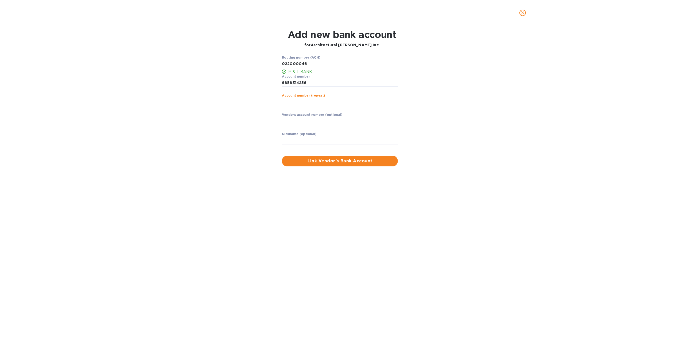
click at [314, 102] on input "string" at bounding box center [340, 102] width 116 height 8
type input "9858314256"
click at [327, 121] on input "text" at bounding box center [340, 121] width 116 height 8
click at [290, 141] on input "text" at bounding box center [340, 140] width 116 height 8
type input "AWI"
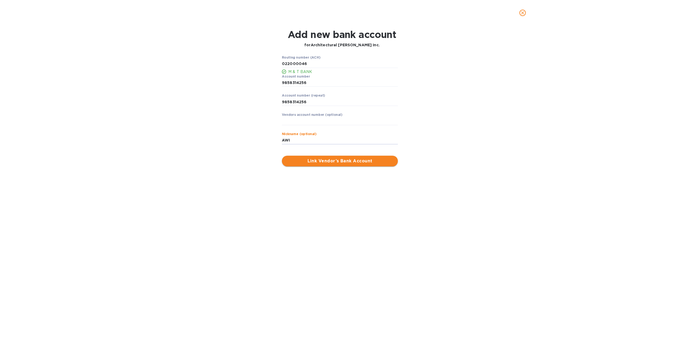
click at [362, 162] on span "Link Vendor’s Bank Account" at bounding box center [339, 161] width 107 height 6
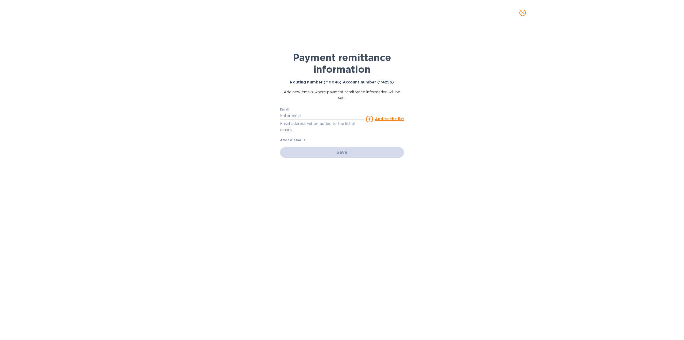
click at [303, 116] on input "text" at bounding box center [322, 116] width 84 height 8
type input "[EMAIL_ADDRESS][DOMAIN_NAME]"
click at [393, 118] on u "Add to the list" at bounding box center [389, 119] width 29 height 4
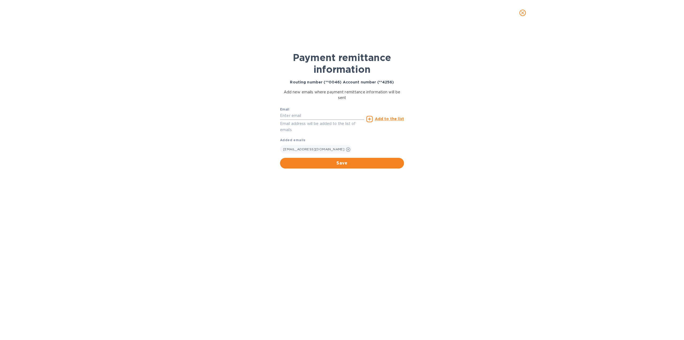
click at [316, 113] on input "text" at bounding box center [322, 116] width 84 height 8
click at [346, 164] on span "Save" at bounding box center [341, 163] width 115 height 6
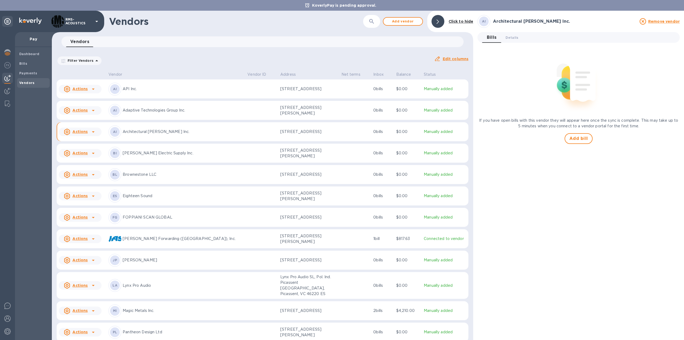
click at [152, 131] on p "Architectural [PERSON_NAME] Inc." at bounding box center [183, 132] width 121 height 6
click at [140, 130] on p "Architectural [PERSON_NAME] Inc." at bounding box center [183, 132] width 121 height 6
click at [143, 129] on p "Architectural [PERSON_NAME] Inc." at bounding box center [183, 132] width 121 height 6
click at [507, 36] on span "Details 0" at bounding box center [512, 38] width 13 height 6
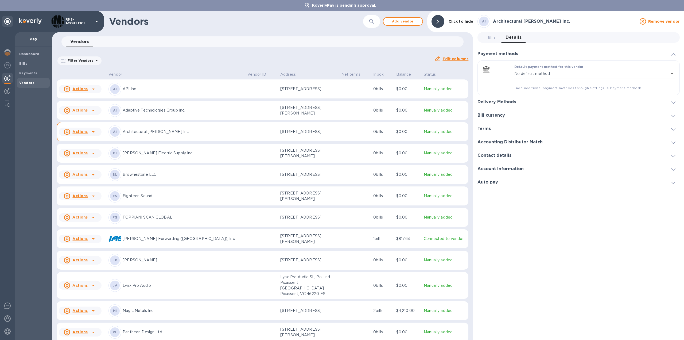
click at [535, 141] on h3 "Accounting Distributor Match" at bounding box center [510, 141] width 65 height 5
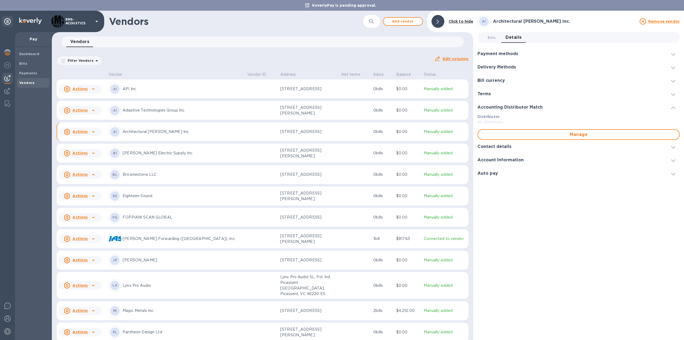
click at [530, 147] on div "Contact details" at bounding box center [579, 146] width 202 height 13
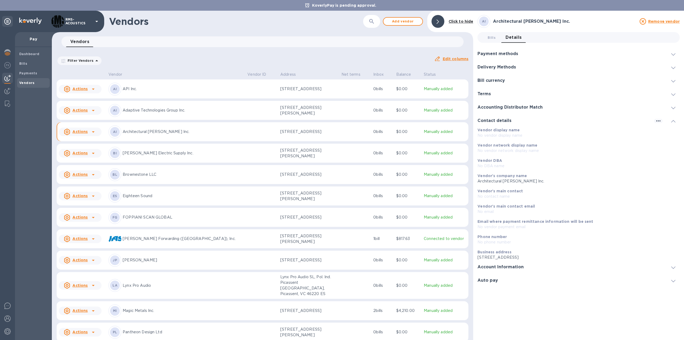
click at [514, 265] on h3 "Account Information" at bounding box center [501, 266] width 46 height 5
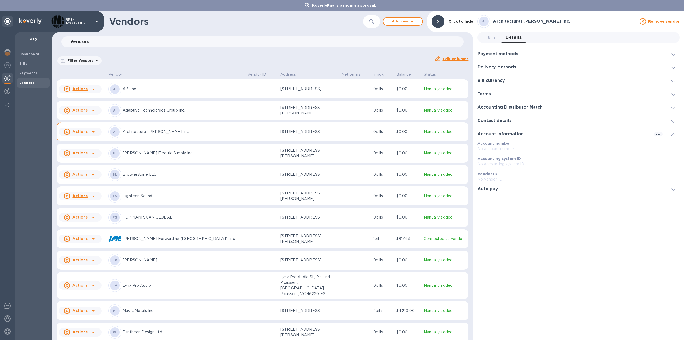
click at [495, 149] on p "No account number" at bounding box center [579, 149] width 202 height 6
click at [658, 133] on icon "button" at bounding box center [658, 134] width 6 height 6
click at [667, 147] on p "Edit" at bounding box center [665, 144] width 8 height 5
click at [516, 150] on input "Account number" at bounding box center [579, 149] width 202 height 8
paste input "MCC1277"
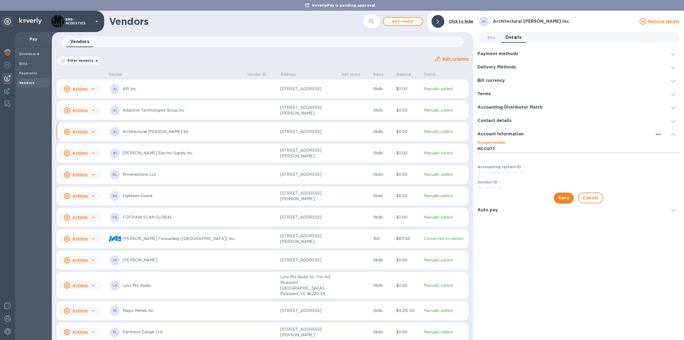
type input "MCC1277"
click at [568, 198] on span "Save" at bounding box center [563, 198] width 11 height 6
click at [493, 181] on p "No vendor ID" at bounding box center [579, 179] width 202 height 6
click at [659, 132] on icon "button" at bounding box center [658, 134] width 6 height 6
click at [663, 145] on p "Edit" at bounding box center [665, 144] width 8 height 5
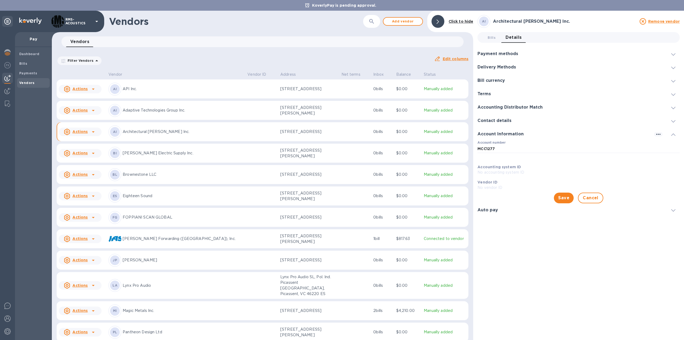
click at [499, 187] on p "No vendor ID" at bounding box center [579, 188] width 202 height 6
click at [499, 188] on p "No vendor ID" at bounding box center [579, 188] width 202 height 6
click at [525, 172] on p "No accounting system ID" at bounding box center [579, 172] width 202 height 6
click at [557, 196] on button "Save" at bounding box center [564, 197] width 20 height 11
click at [439, 22] on icon at bounding box center [438, 22] width 2 height 4
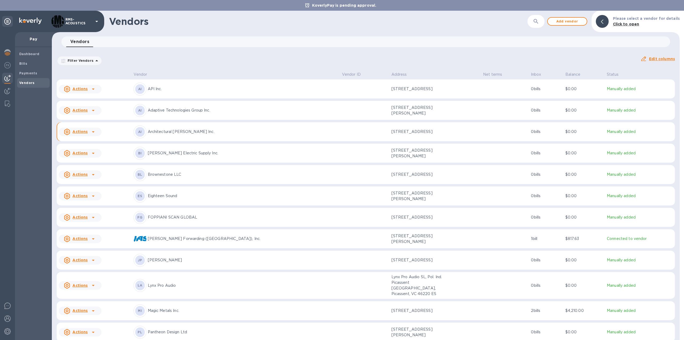
click at [173, 131] on p "Architectural [PERSON_NAME] Inc." at bounding box center [243, 132] width 190 height 6
click at [82, 133] on u "Actions" at bounding box center [79, 131] width 15 height 4
click at [84, 152] on b "Add new bill" at bounding box center [86, 153] width 25 height 4
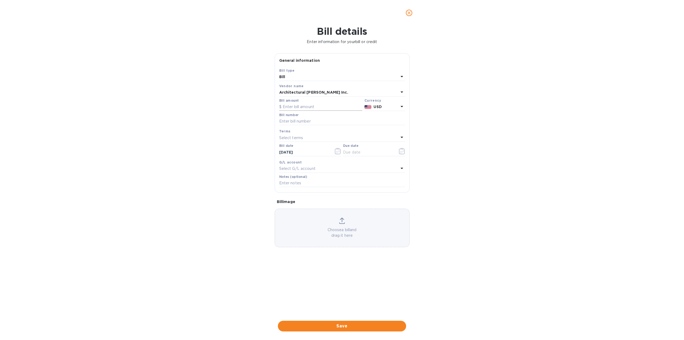
click at [295, 107] on input "text" at bounding box center [320, 107] width 83 height 8
type input "525"
click at [302, 119] on input "text" at bounding box center [342, 121] width 126 height 8
click at [296, 121] on input "text" at bounding box center [342, 121] width 126 height 8
paste input "TA0000770495-001"
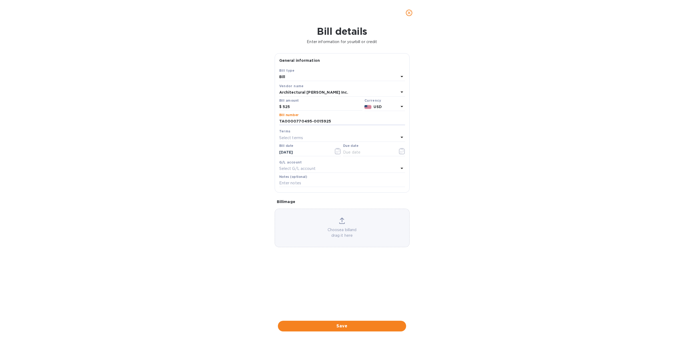
type input "TA0000770495-0015925"
click at [470, 183] on div "Bill details Enter information for your bill or credit General information Save…" at bounding box center [342, 183] width 684 height 314
click at [402, 152] on icon "button" at bounding box center [402, 151] width 6 height 6
click at [443, 178] on div "Bill details Enter information for your bill or credit General information Save…" at bounding box center [342, 183] width 684 height 314
click at [368, 326] on span "Save" at bounding box center [342, 326] width 120 height 6
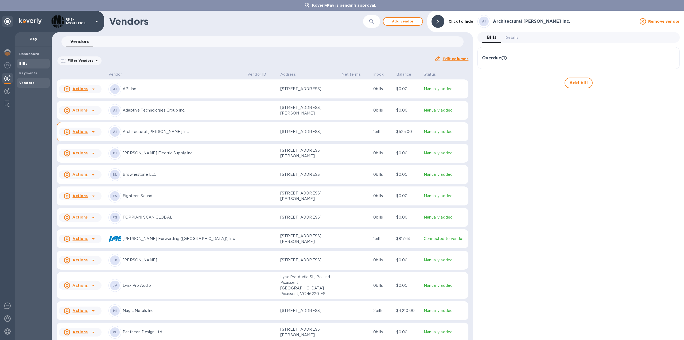
click at [26, 63] on b "Bills" at bounding box center [23, 63] width 8 height 4
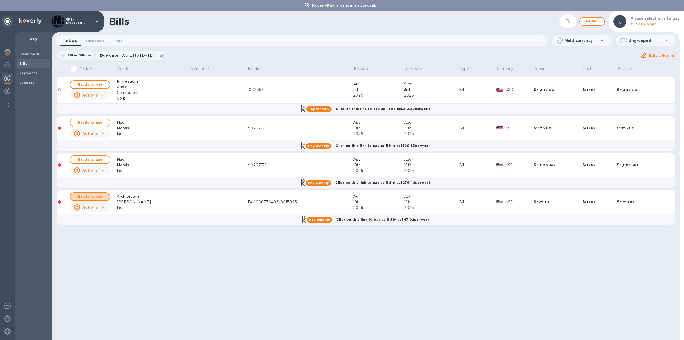
click at [102, 197] on span "Ready to pay" at bounding box center [90, 196] width 31 height 6
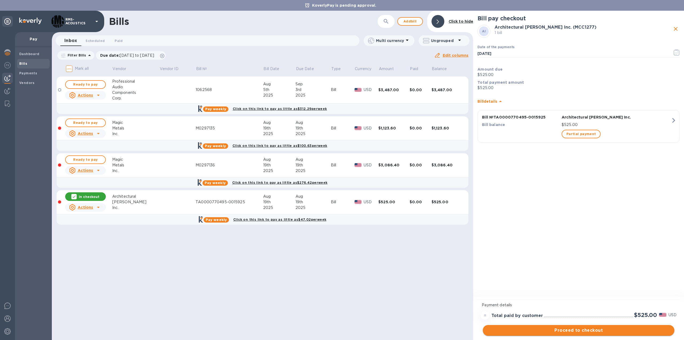
click at [572, 331] on span "Proceed to checkout" at bounding box center [578, 330] width 183 height 6
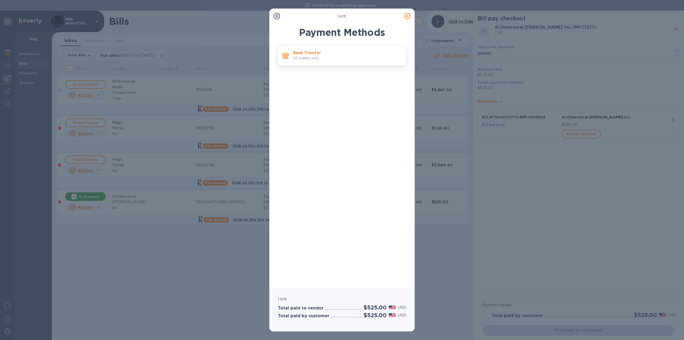
click at [300, 56] on p "US banks only." at bounding box center [347, 58] width 108 height 6
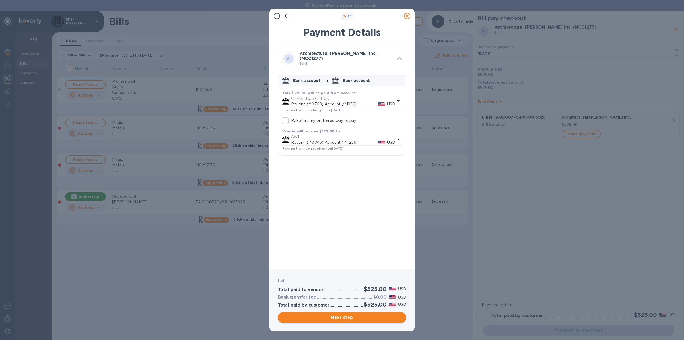
click at [346, 316] on span "Next step" at bounding box center [342, 317] width 120 height 6
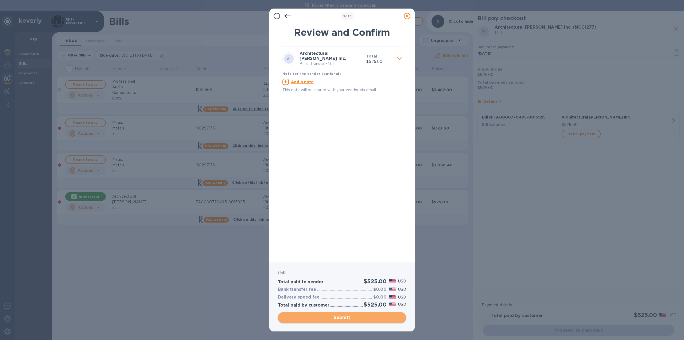
click at [346, 318] on span "Submit" at bounding box center [342, 317] width 120 height 6
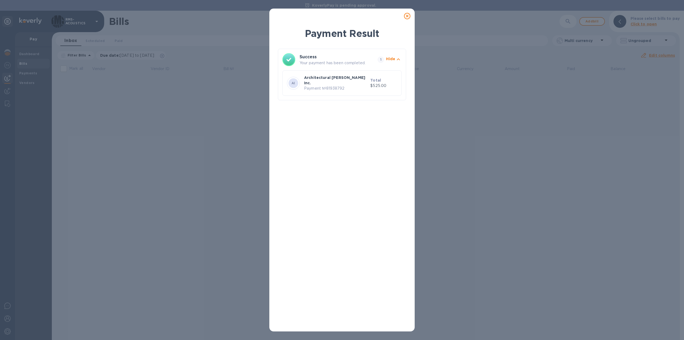
click at [409, 16] on icon at bounding box center [407, 16] width 6 height 6
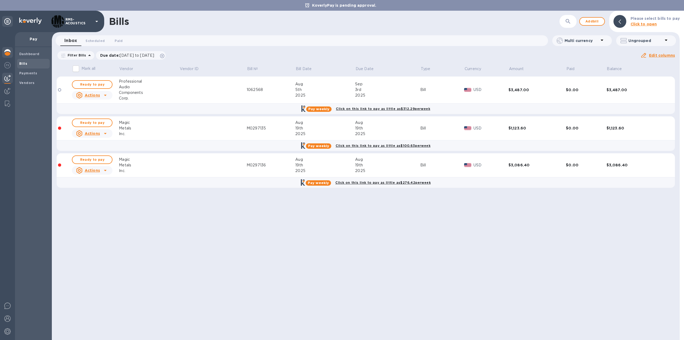
click at [7, 52] on img at bounding box center [7, 52] width 6 height 6
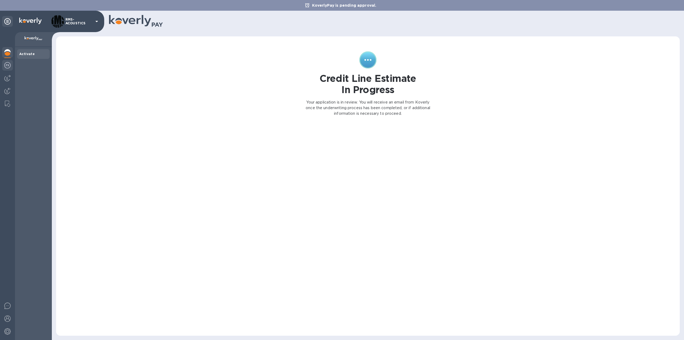
click at [8, 66] on img at bounding box center [7, 65] width 6 height 6
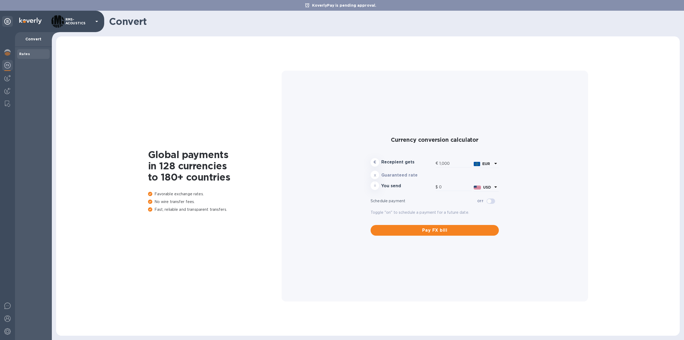
type input "1,170.94"
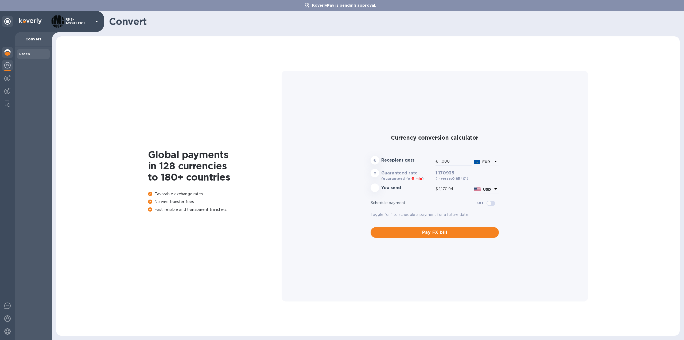
click at [7, 49] on img at bounding box center [7, 52] width 6 height 6
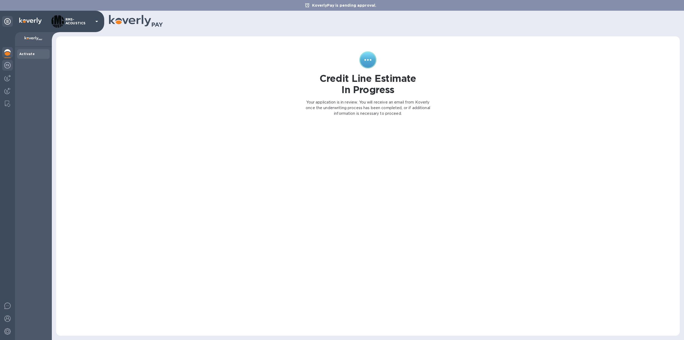
click at [8, 66] on img at bounding box center [7, 65] width 6 height 6
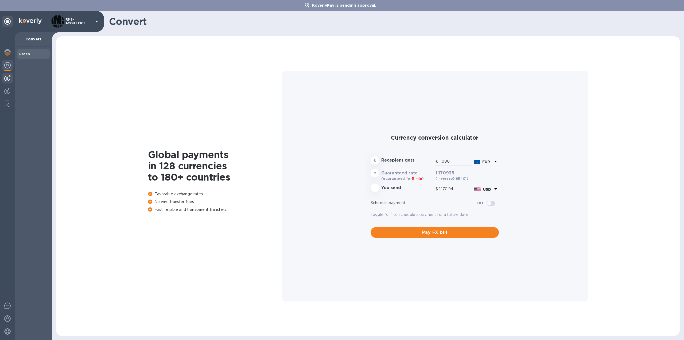
click at [9, 80] on img at bounding box center [7, 78] width 6 height 6
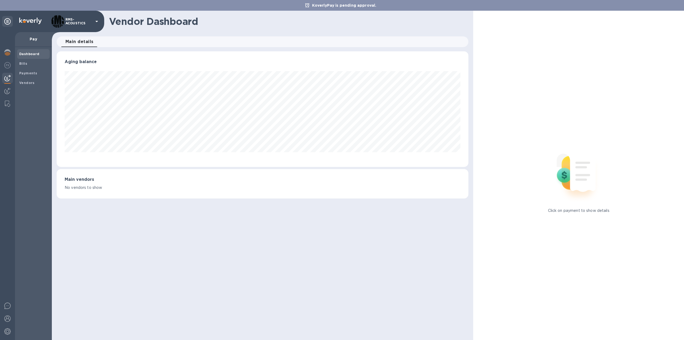
scroll to position [115, 412]
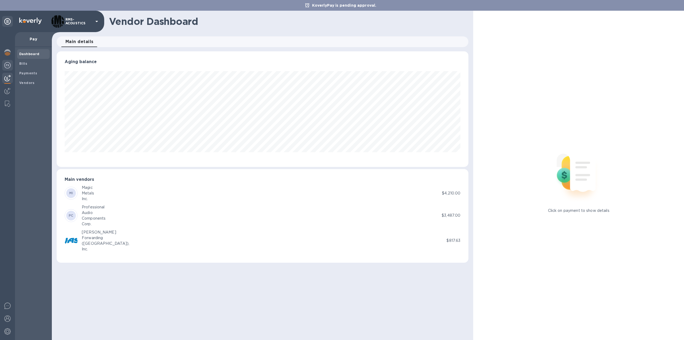
click at [7, 64] on img at bounding box center [7, 65] width 6 height 6
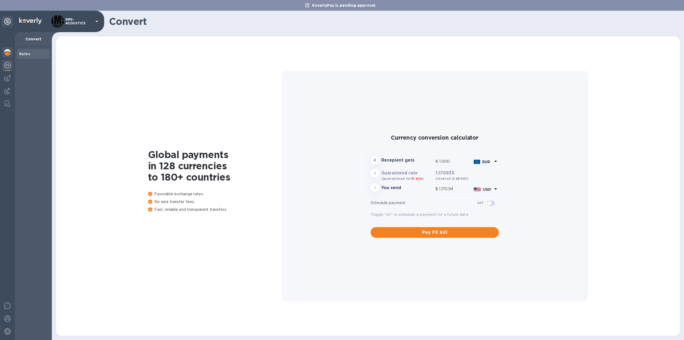
click at [6, 56] on div at bounding box center [7, 53] width 11 height 12
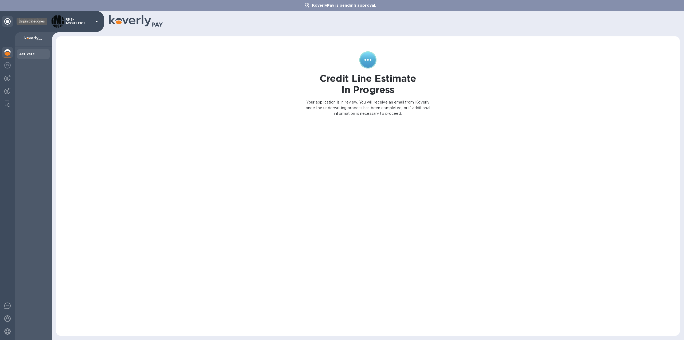
click at [7, 20] on icon at bounding box center [7, 21] width 6 height 6
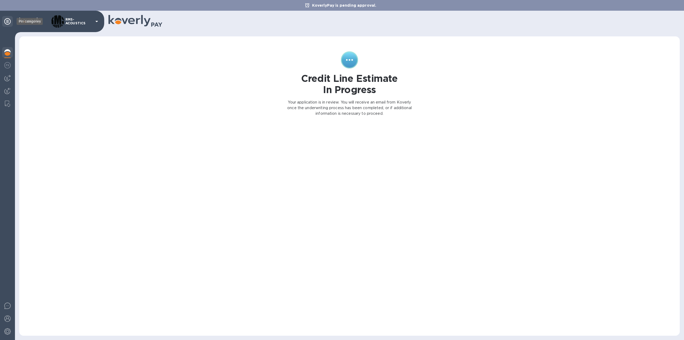
click at [2, 21] on div at bounding box center [7, 21] width 11 height 11
click at [5, 21] on icon at bounding box center [7, 21] width 6 height 6
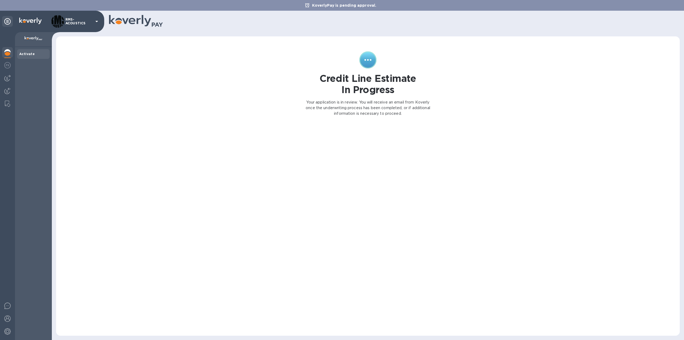
click at [28, 20] on img at bounding box center [30, 21] width 22 height 6
click at [8, 78] on img at bounding box center [7, 78] width 6 height 6
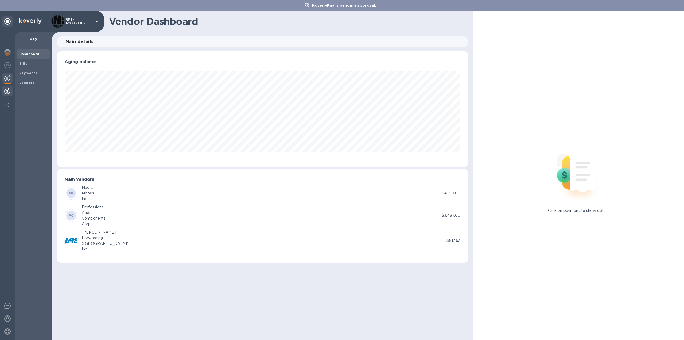
scroll to position [115, 412]
click at [31, 21] on img at bounding box center [30, 21] width 22 height 6
